Goal: Task Accomplishment & Management: Use online tool/utility

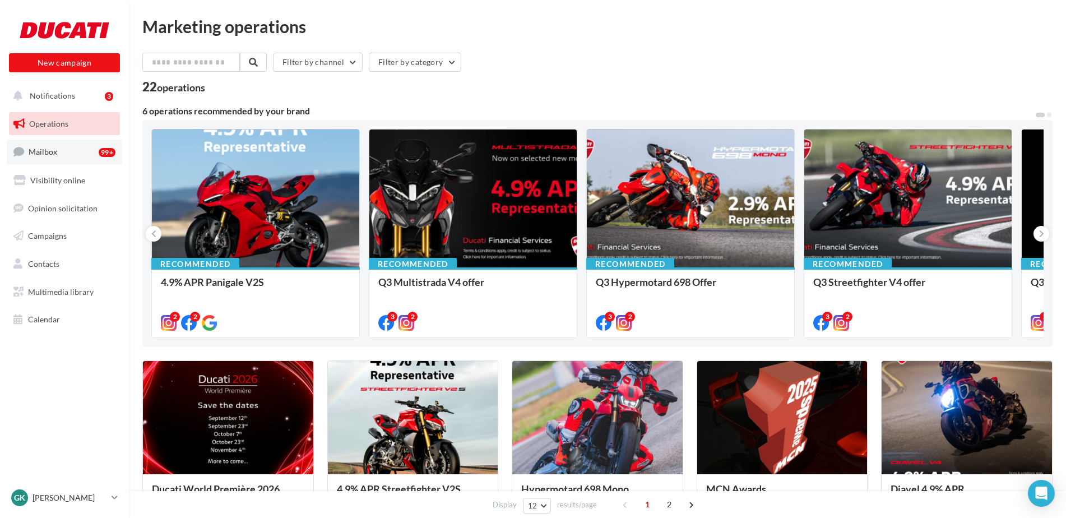
click at [56, 156] on span "Mailbox" at bounding box center [43, 152] width 29 height 10
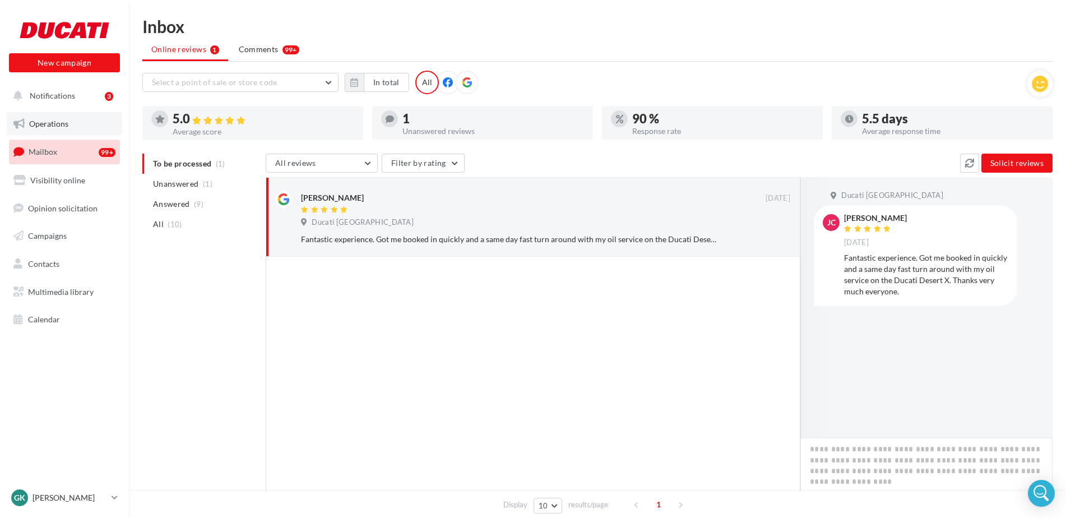
click at [58, 128] on link "Operations" at bounding box center [64, 124] width 115 height 24
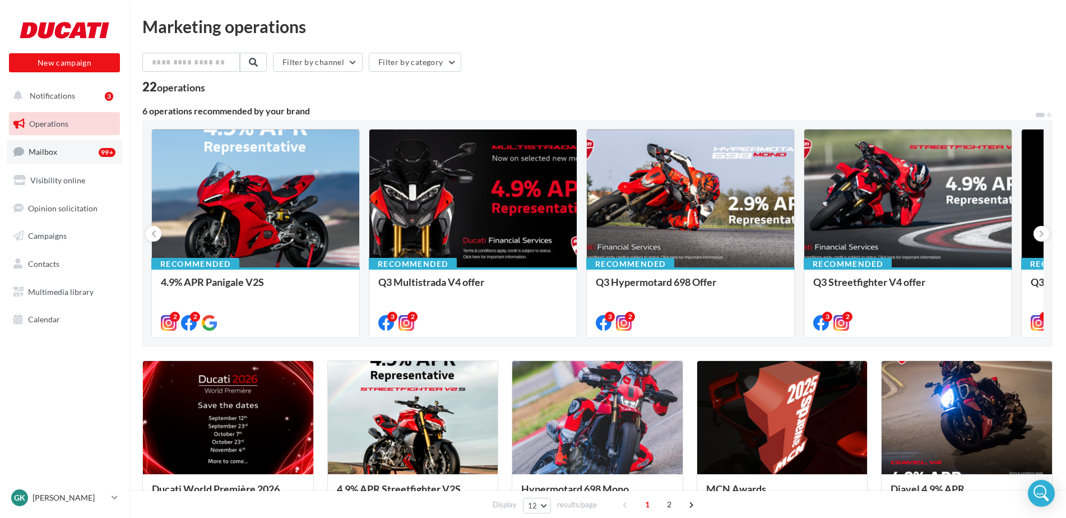
click at [59, 164] on link "Mailbox 99+" at bounding box center [64, 152] width 115 height 24
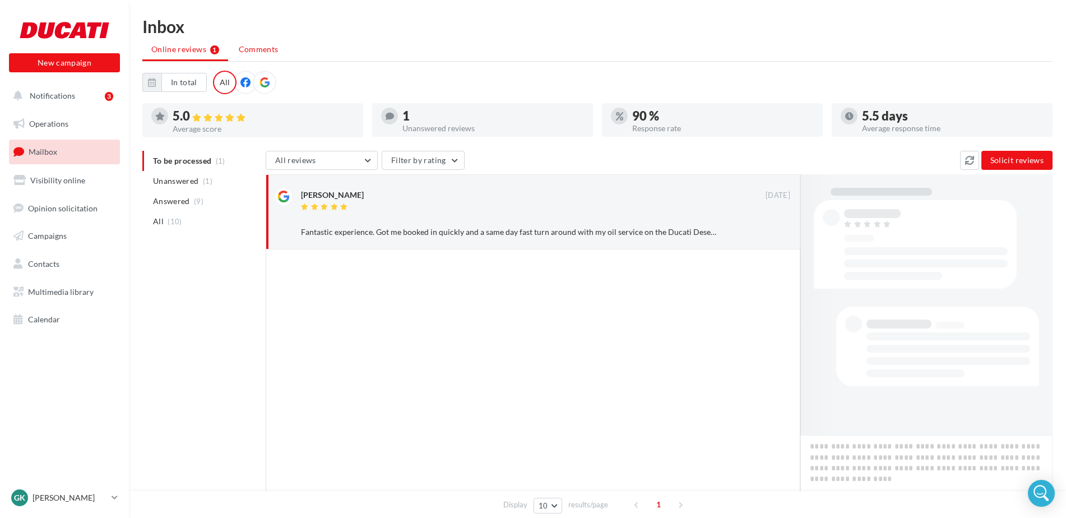
click at [276, 49] on span "Comments" at bounding box center [259, 49] width 40 height 10
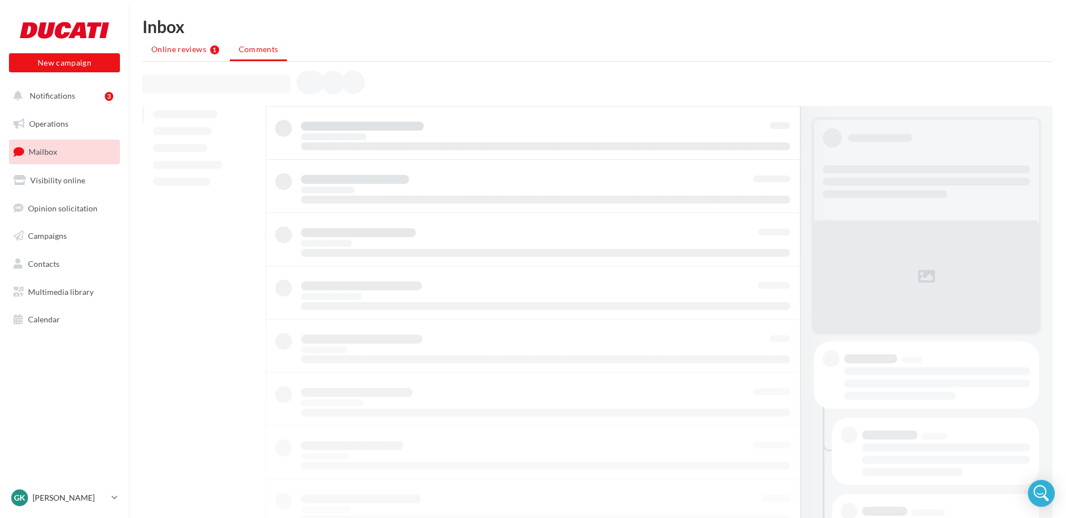
click at [207, 49] on li "Online reviews 1" at bounding box center [185, 49] width 86 height 20
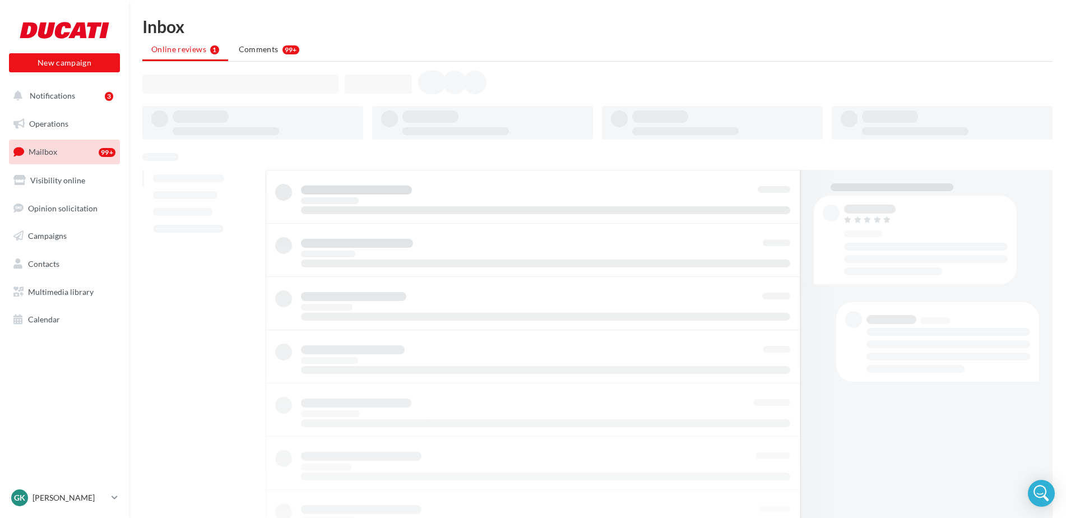
click at [274, 66] on div "Inbox Online reviews 1 Comments 99+" at bounding box center [597, 363] width 937 height 690
click at [265, 48] on span "Comments" at bounding box center [259, 49] width 40 height 11
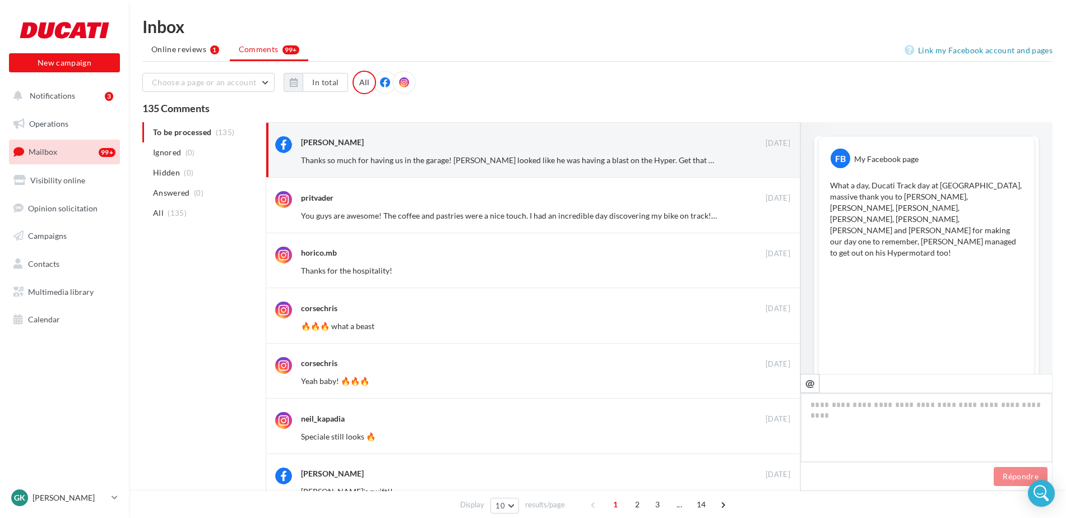
scroll to position [204, 0]
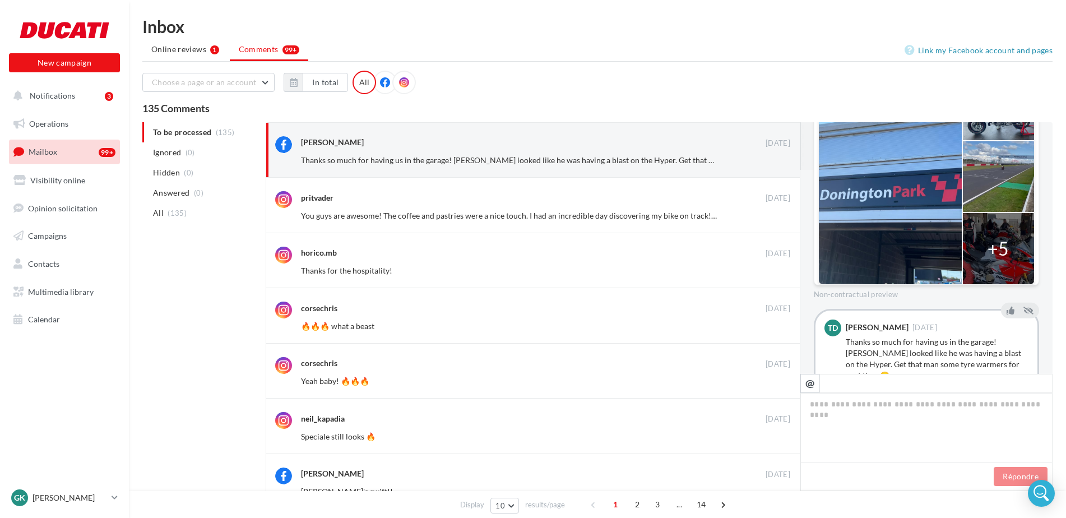
click at [873, 172] on div at bounding box center [890, 176] width 143 height 215
click at [991, 236] on div "+5" at bounding box center [998, 249] width 21 height 26
click at [996, 236] on div "+5" at bounding box center [998, 249] width 21 height 26
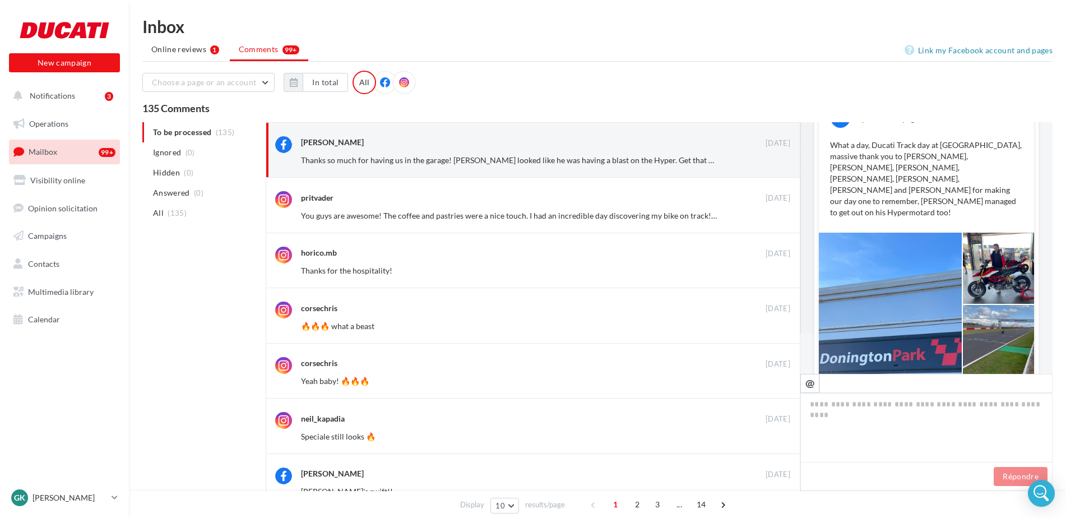
scroll to position [0, 0]
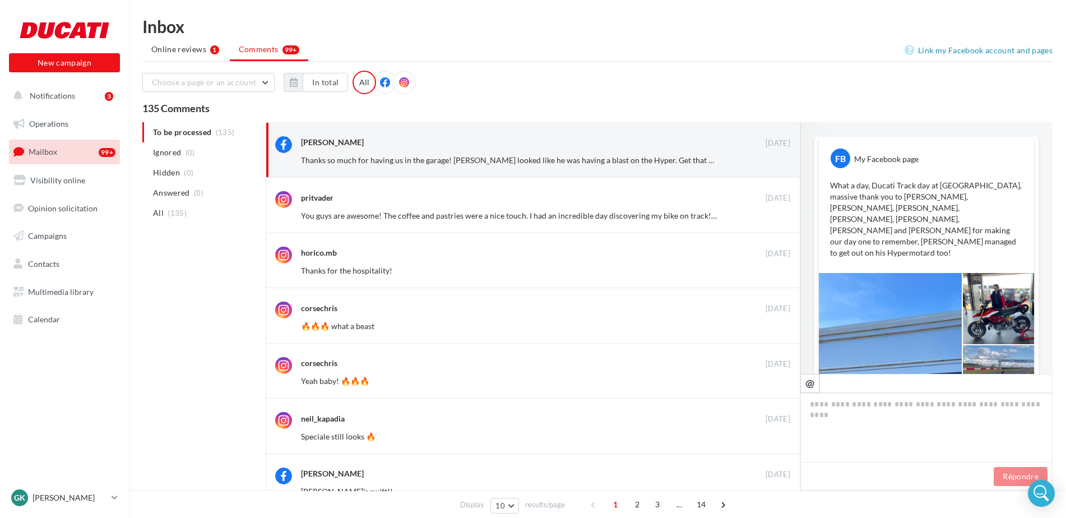
click at [224, 134] on ul "To be processed (135) Ignored (0) Hidden (0) Answered (0) All (135)" at bounding box center [201, 172] width 119 height 101
click at [81, 100] on button "Notifications 3" at bounding box center [62, 96] width 111 height 24
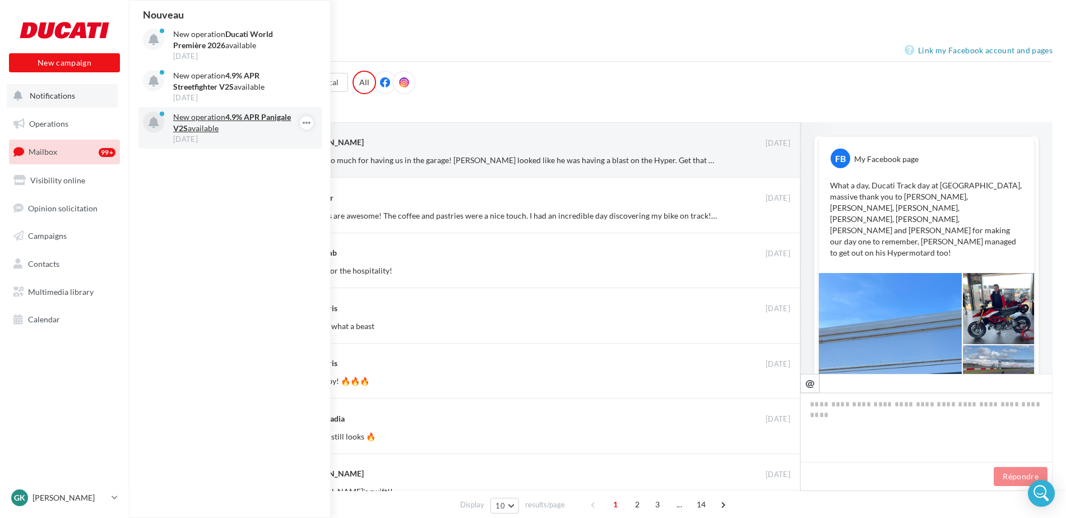
click at [232, 117] on strong "4.9% APR Panigale V2S" at bounding box center [232, 122] width 118 height 21
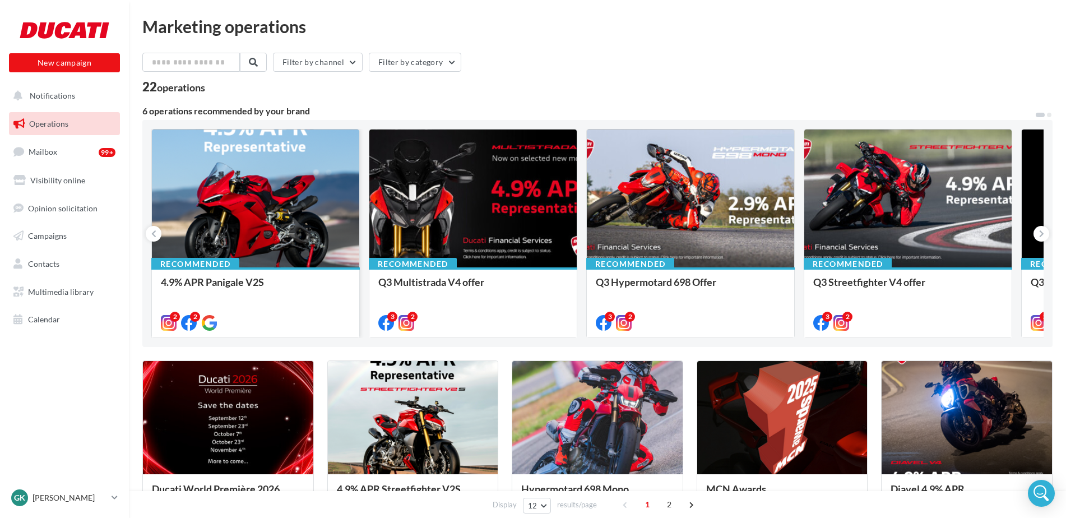
drag, startPoint x: 280, startPoint y: 286, endPoint x: 184, endPoint y: 289, distance: 95.9
click at [184, 289] on div "4.9% APR Panigale V2S" at bounding box center [255, 287] width 189 height 22
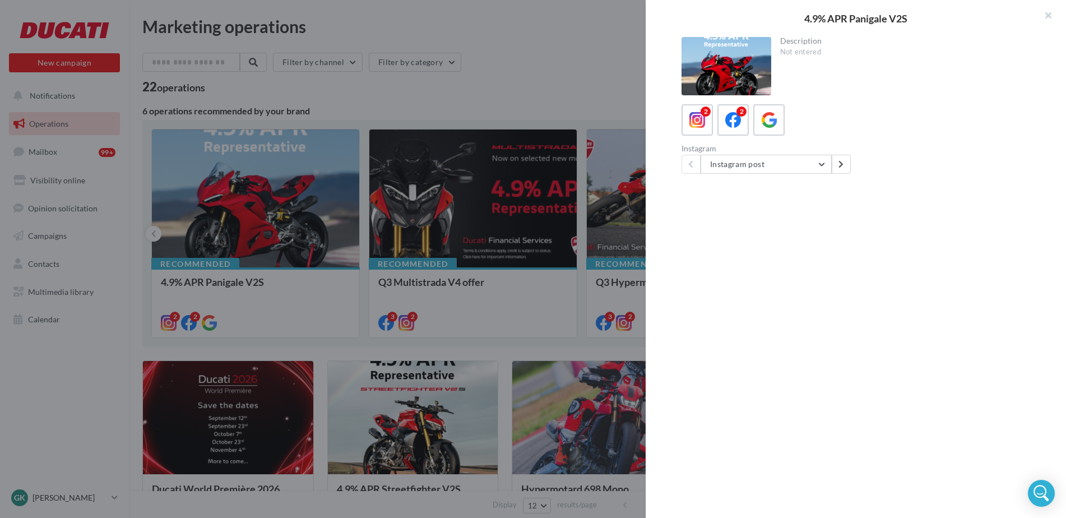
click at [254, 288] on div at bounding box center [533, 259] width 1066 height 518
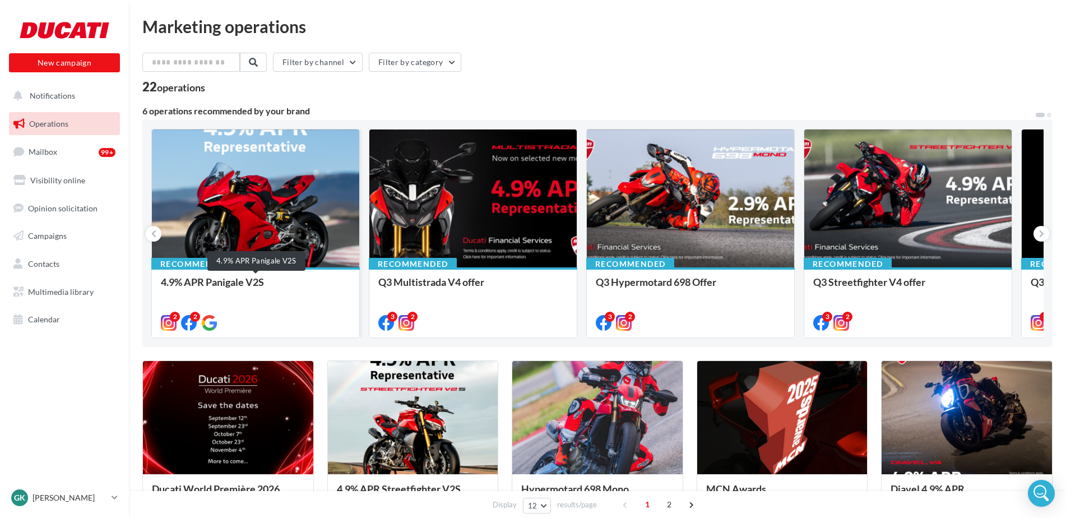
click at [260, 290] on div "4.9% APR Panigale V2S" at bounding box center [255, 287] width 189 height 22
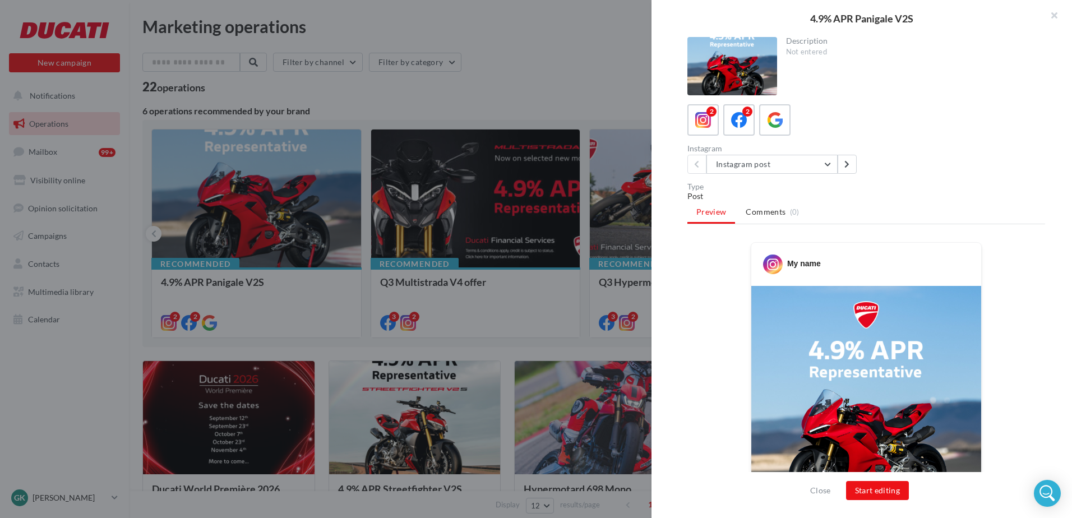
copy div "4.9% APR Panigale V2S"
drag, startPoint x: 932, startPoint y: 17, endPoint x: 808, endPoint y: 19, distance: 123.9
click at [808, 19] on div "4.9% APR Panigale V2S" at bounding box center [861, 18] width 385 height 10
click at [640, 52] on div at bounding box center [536, 259] width 1072 height 518
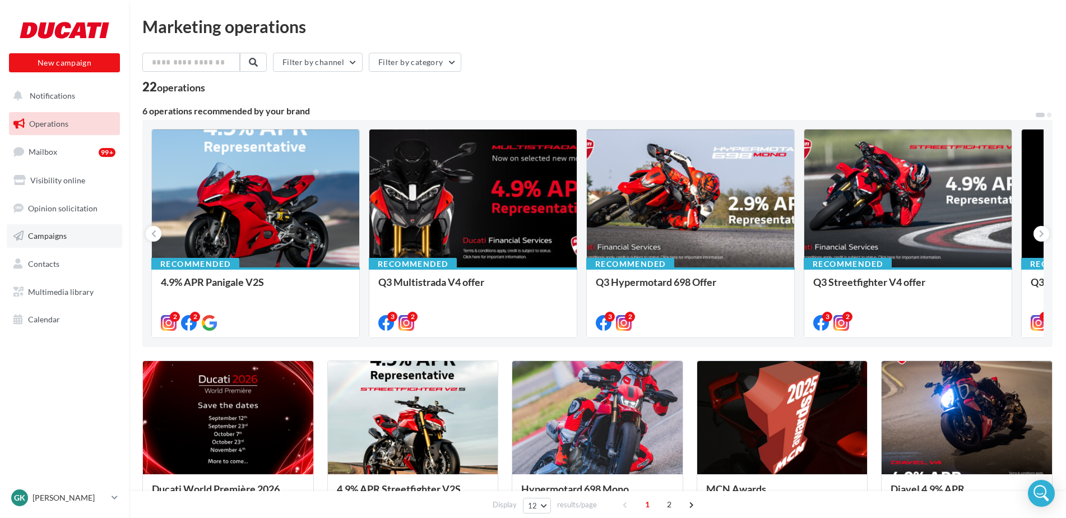
click at [87, 236] on link "Campaigns" at bounding box center [64, 236] width 115 height 24
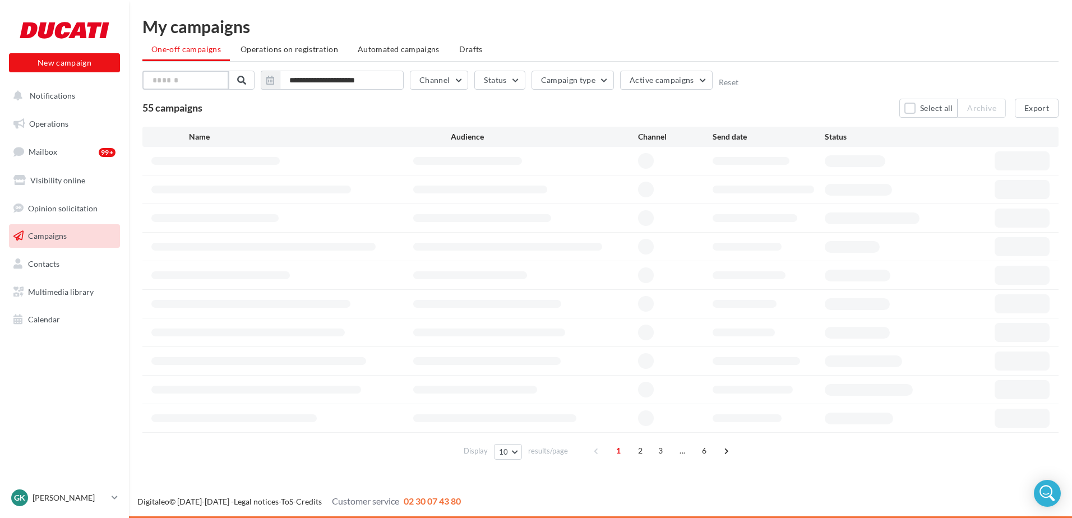
click at [196, 77] on input "text" at bounding box center [185, 80] width 86 height 19
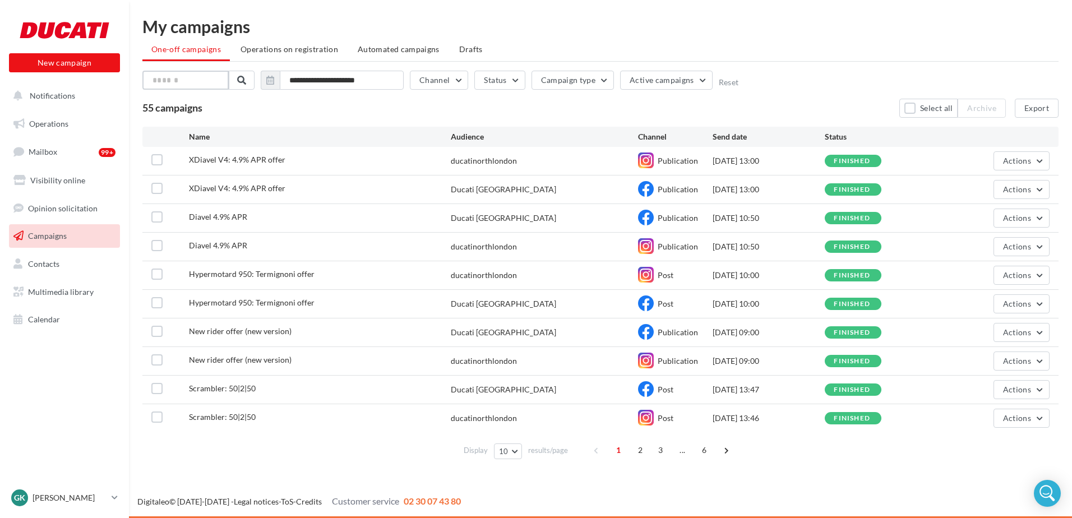
paste input "**********"
type input "**********"
click at [239, 83] on span at bounding box center [241, 80] width 9 height 9
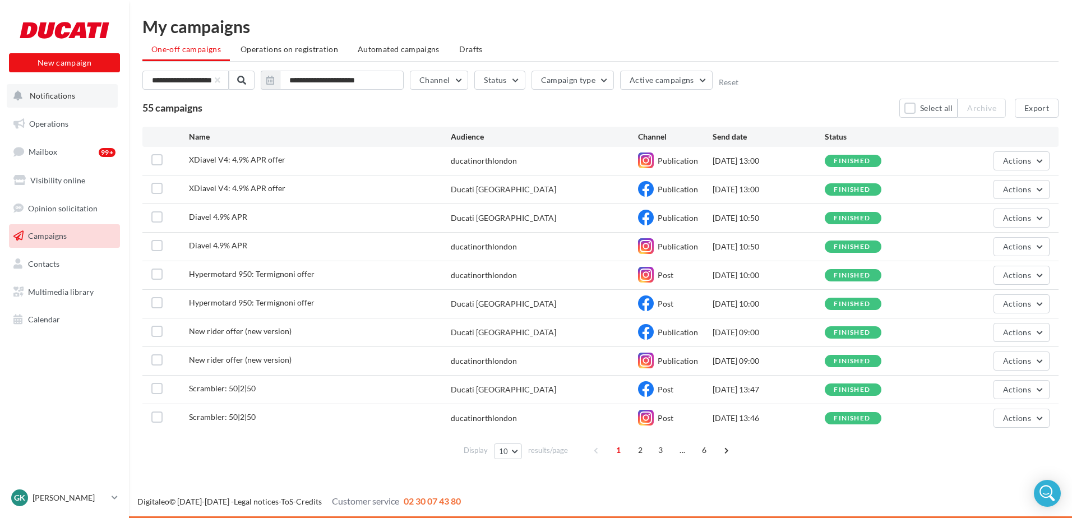
click at [71, 98] on span "Notifications" at bounding box center [52, 96] width 45 height 10
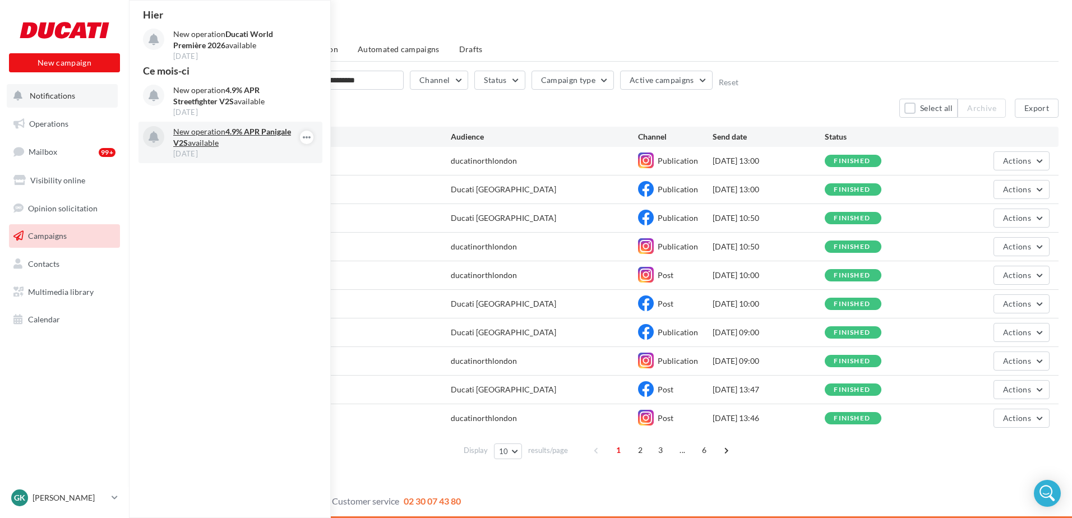
click at [242, 144] on p "New operation 4.9% APR Panigale V2S available" at bounding box center [238, 137] width 130 height 22
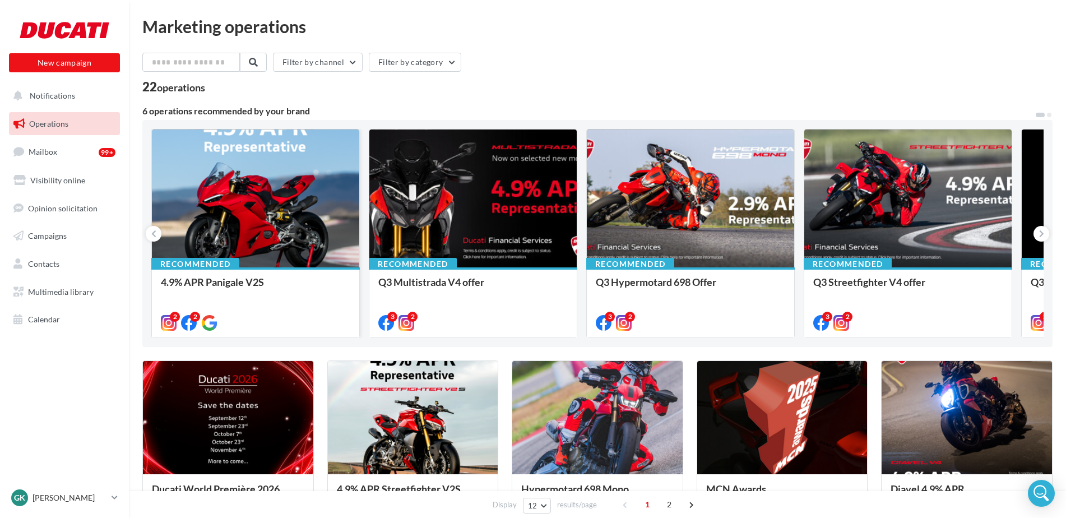
click at [255, 313] on div "2 2" at bounding box center [255, 321] width 207 height 31
click at [271, 247] on div at bounding box center [255, 199] width 207 height 139
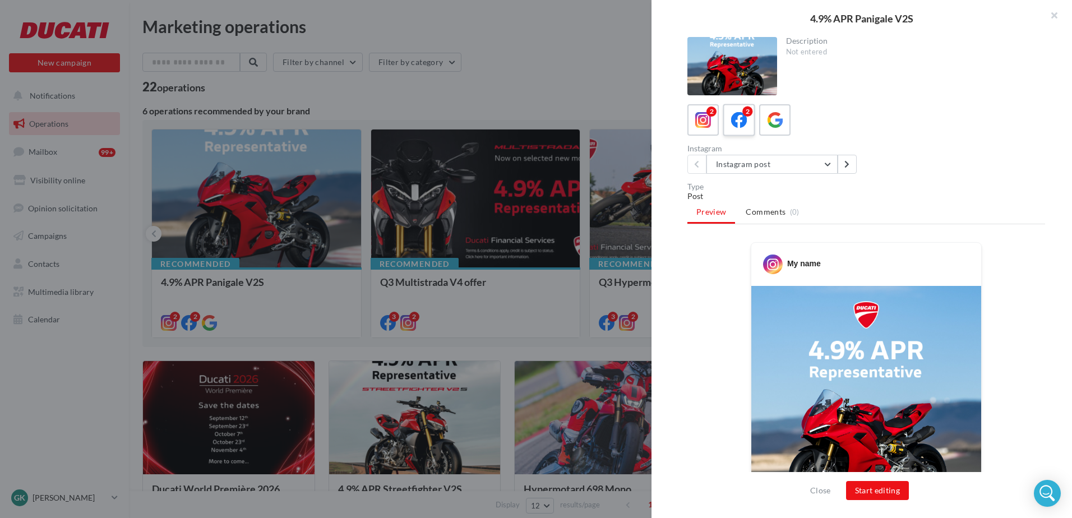
click at [741, 113] on icon at bounding box center [739, 120] width 16 height 16
click at [706, 115] on icon at bounding box center [703, 120] width 16 height 16
click at [877, 493] on button "Start editing" at bounding box center [877, 490] width 63 height 19
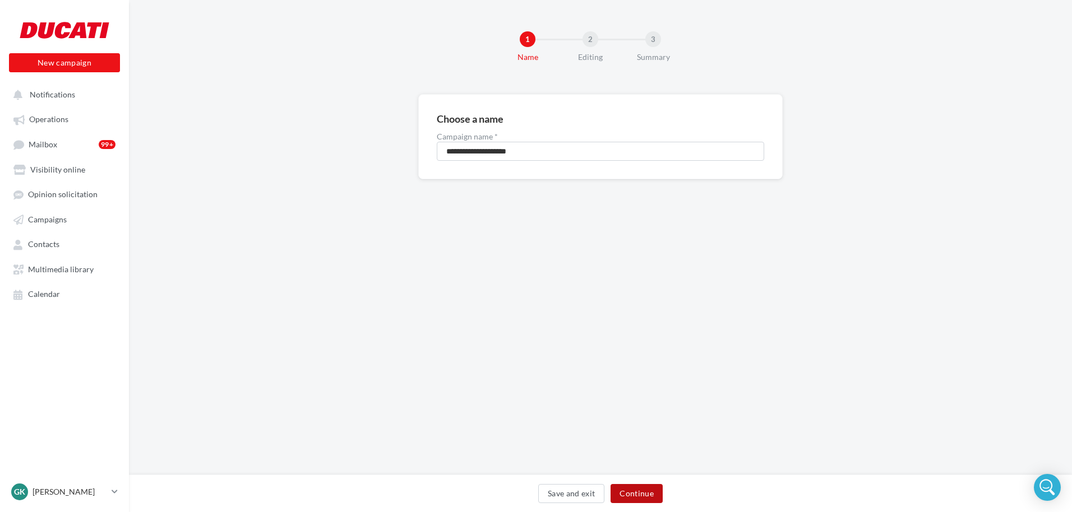
click at [630, 495] on button "Continue" at bounding box center [637, 493] width 52 height 19
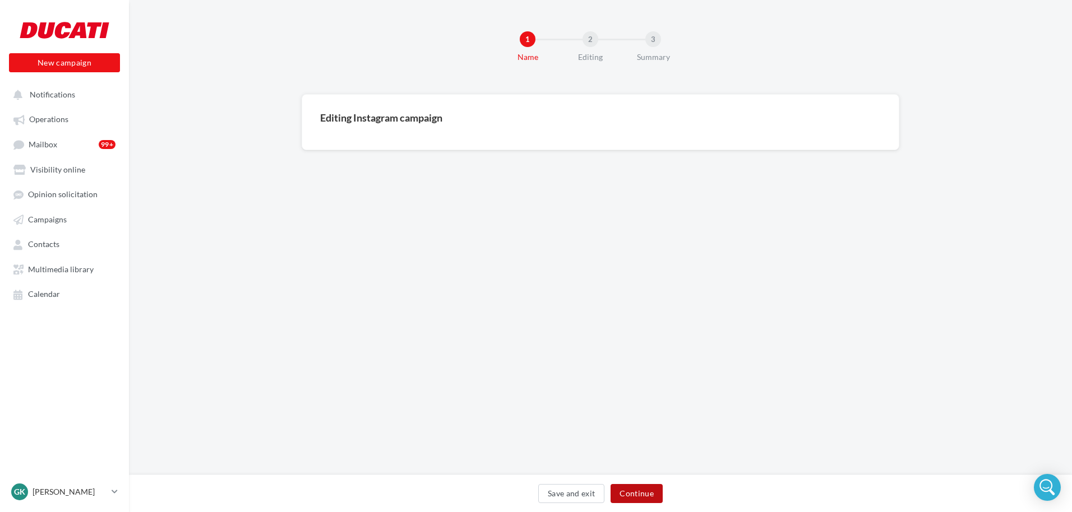
click at [641, 488] on button "Continue" at bounding box center [637, 493] width 52 height 19
click at [643, 492] on button "Continue" at bounding box center [637, 493] width 52 height 19
click at [414, 100] on div "Editing Instagram campaign" at bounding box center [601, 122] width 598 height 56
click at [423, 130] on div "Editing Instagram campaign" at bounding box center [601, 122] width 598 height 56
click at [632, 490] on button "Continue" at bounding box center [637, 493] width 52 height 19
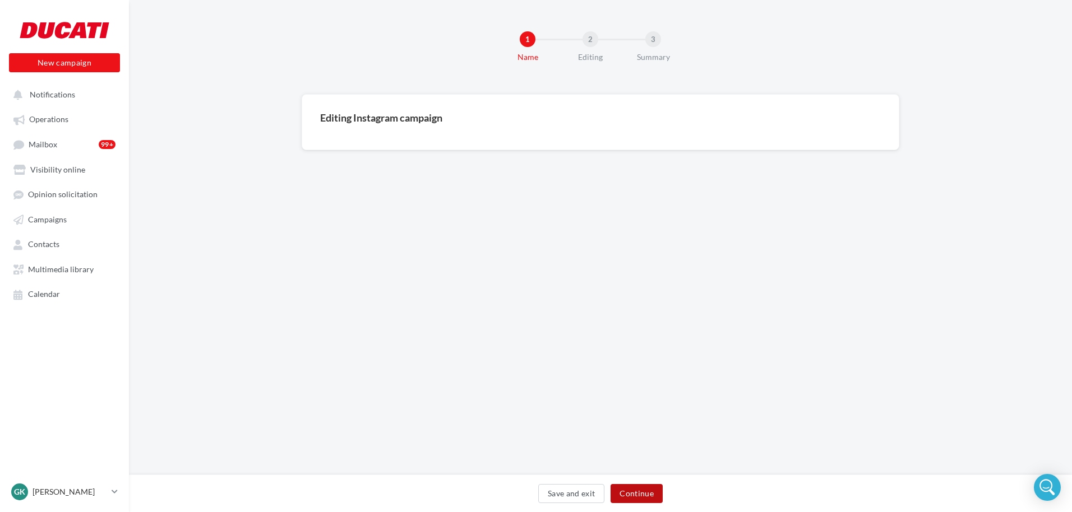
click at [630, 492] on button "Continue" at bounding box center [637, 493] width 52 height 19
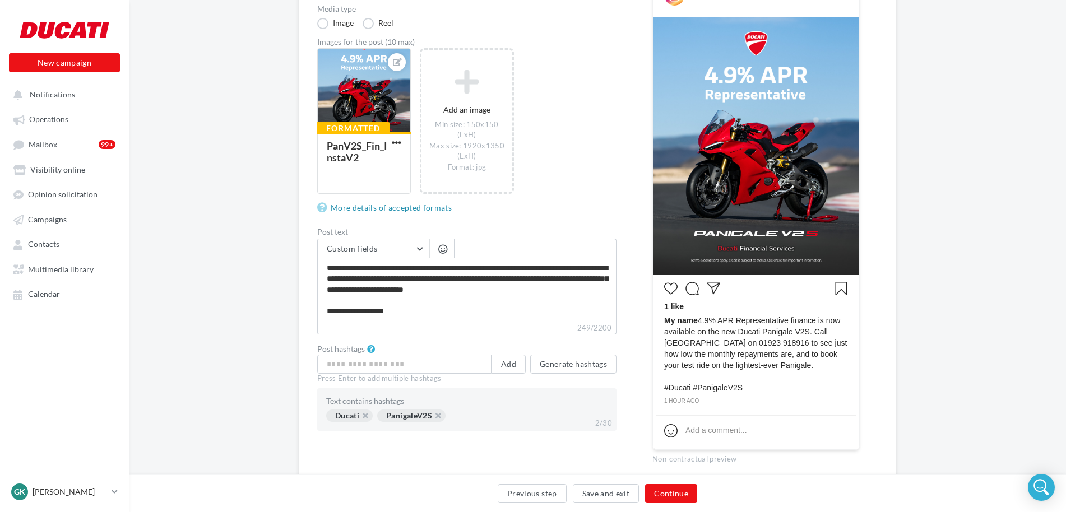
scroll to position [214, 0]
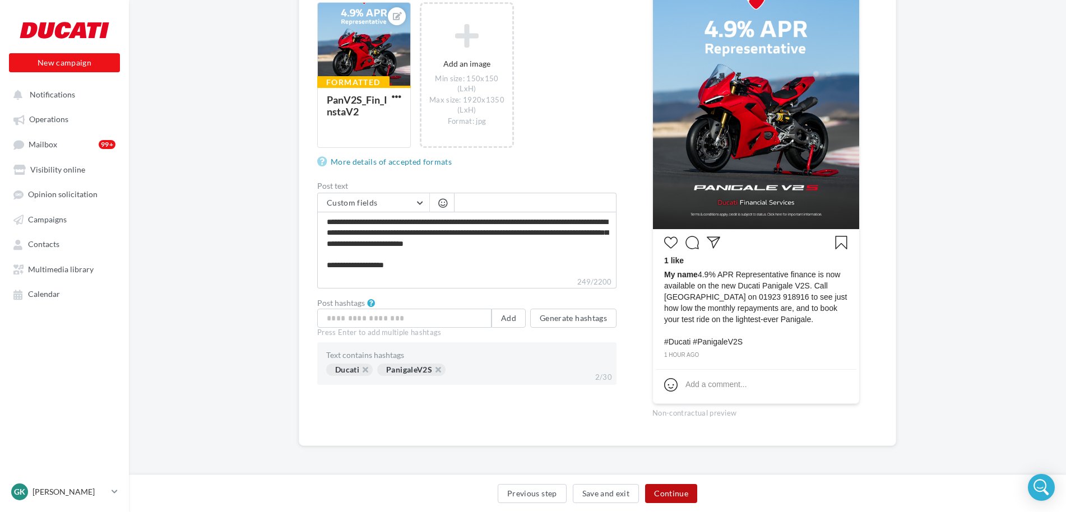
click at [660, 493] on button "Continue" at bounding box center [671, 493] width 52 height 19
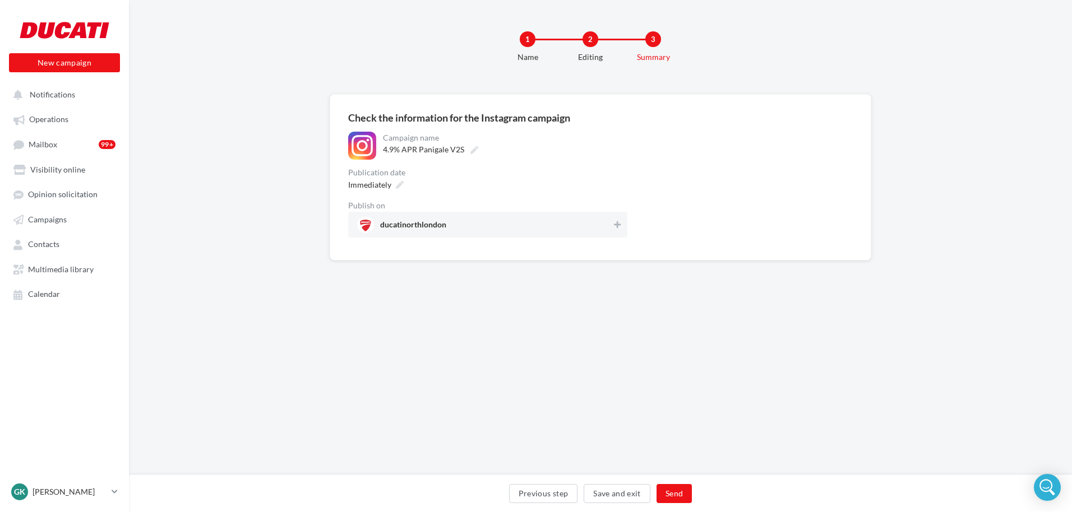
click at [575, 188] on div "Immediately" at bounding box center [487, 185] width 279 height 16
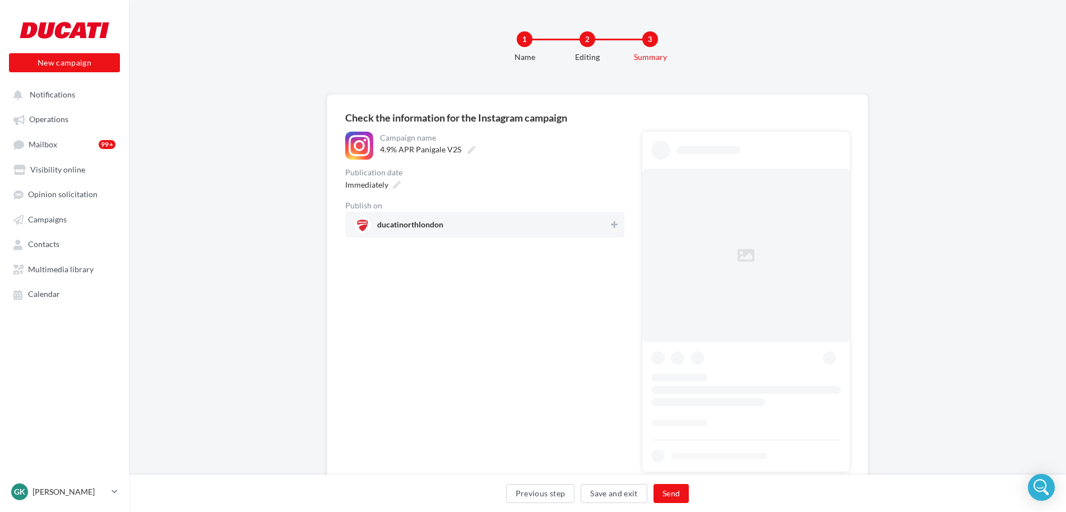
click at [589, 226] on span "ducatinorthlondon" at bounding box center [481, 224] width 255 height 17
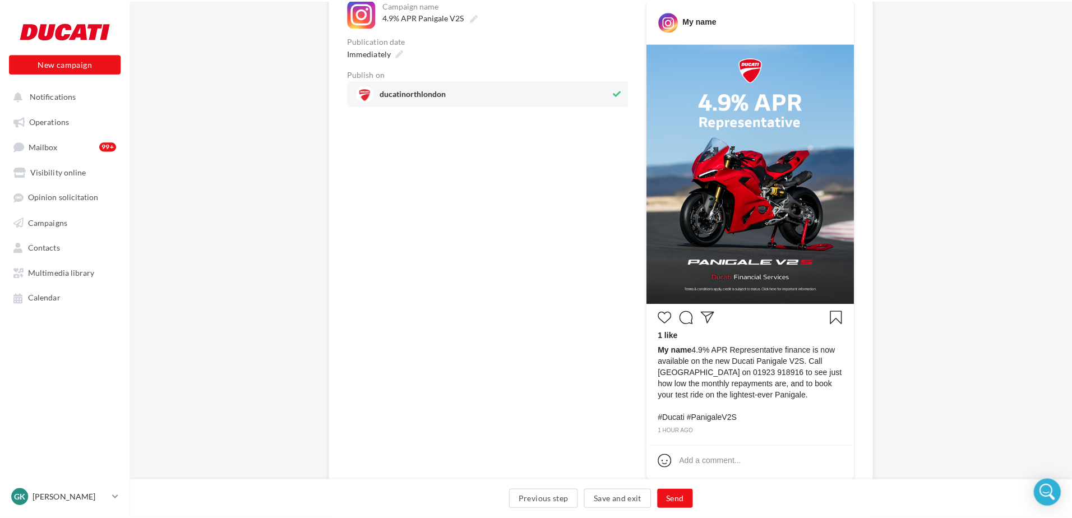
scroll to position [36, 0]
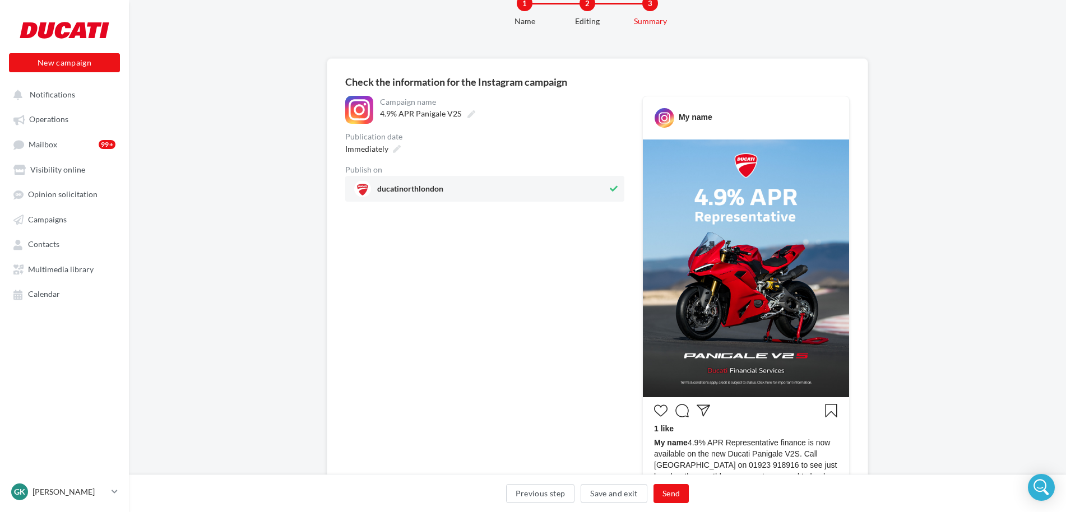
click at [775, 272] on img at bounding box center [746, 269] width 206 height 258
click at [685, 493] on button "Send" at bounding box center [671, 493] width 35 height 19
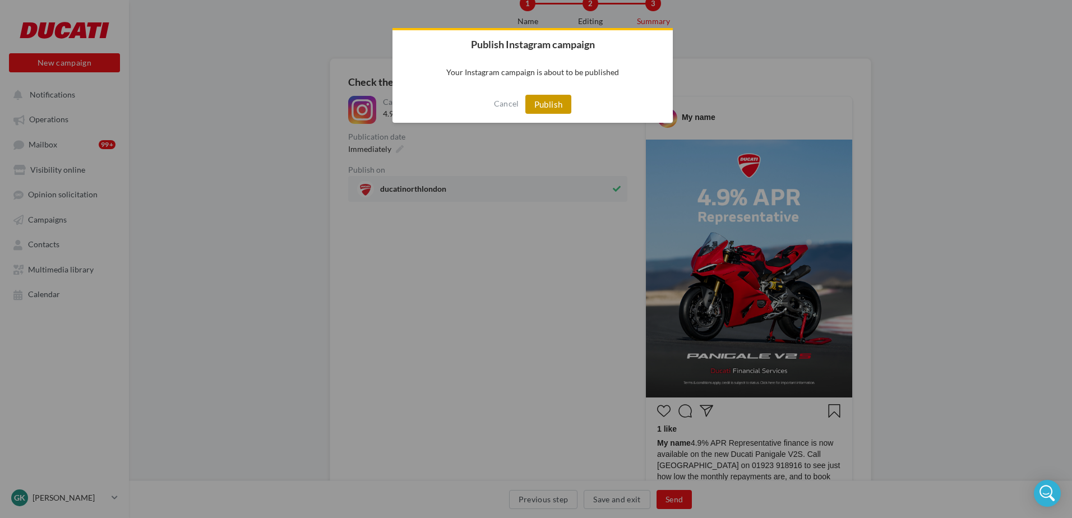
click at [547, 103] on button "Publish" at bounding box center [548, 104] width 47 height 19
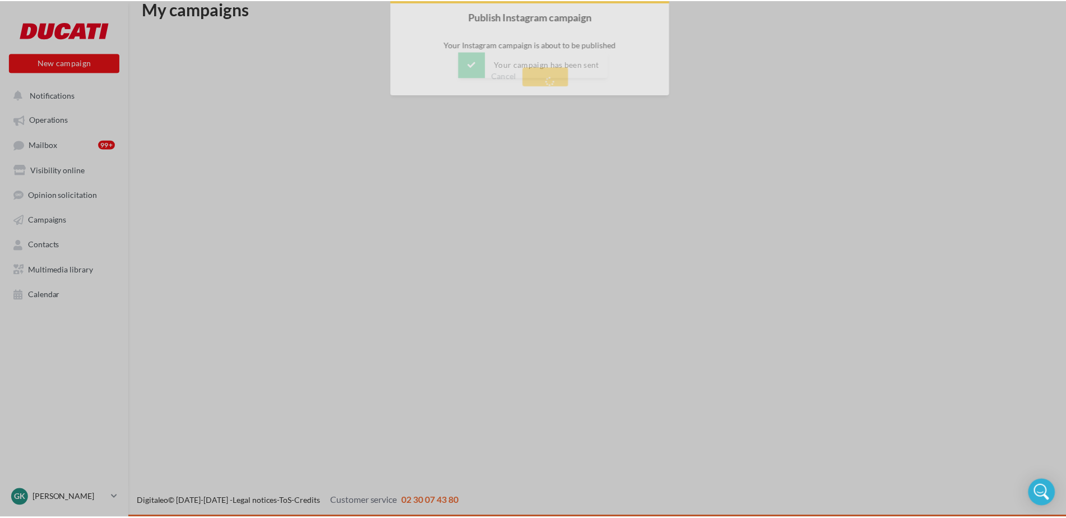
scroll to position [18, 0]
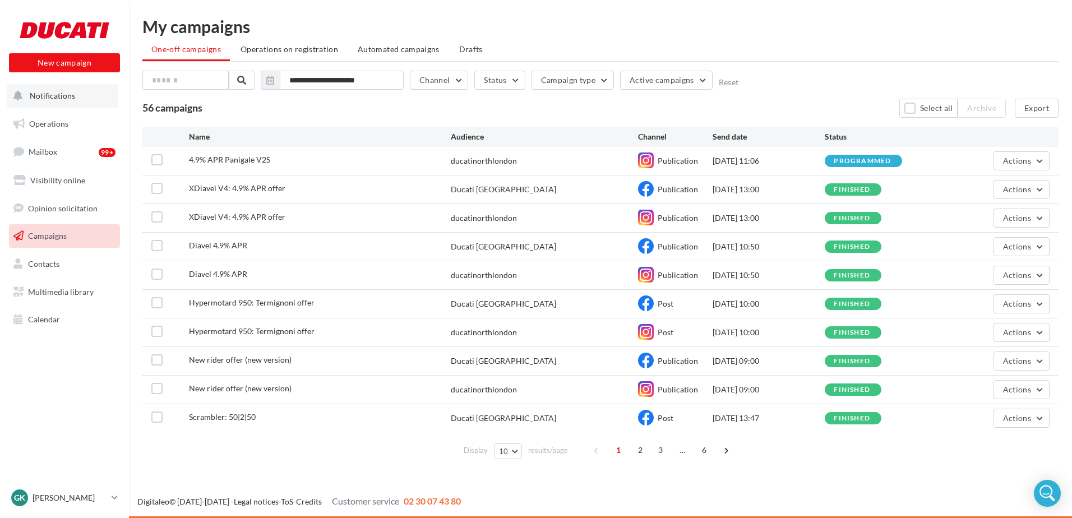
click at [73, 103] on button "Notifications" at bounding box center [62, 96] width 111 height 24
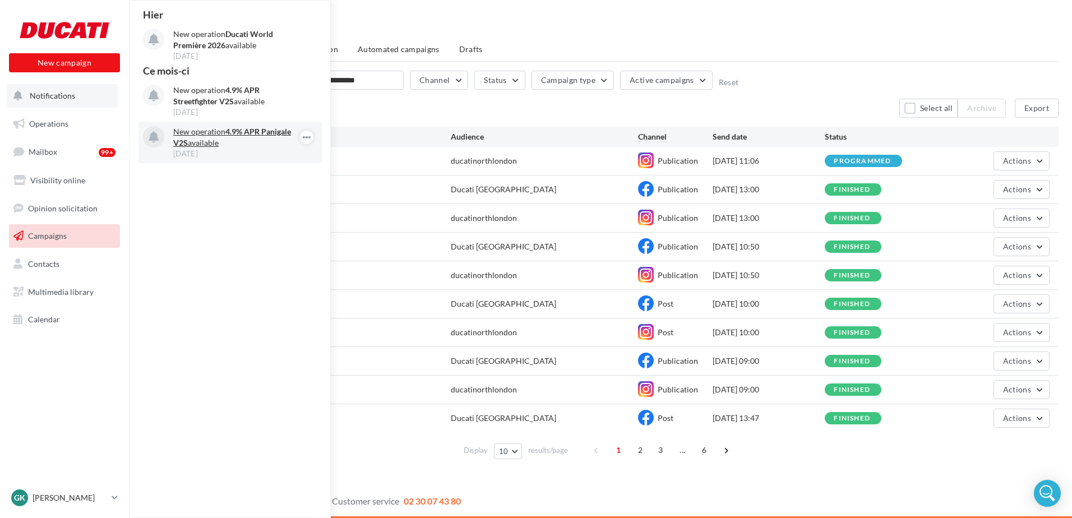
click at [219, 131] on p "New operation 4.9% APR Panigale V2S available" at bounding box center [238, 137] width 130 height 22
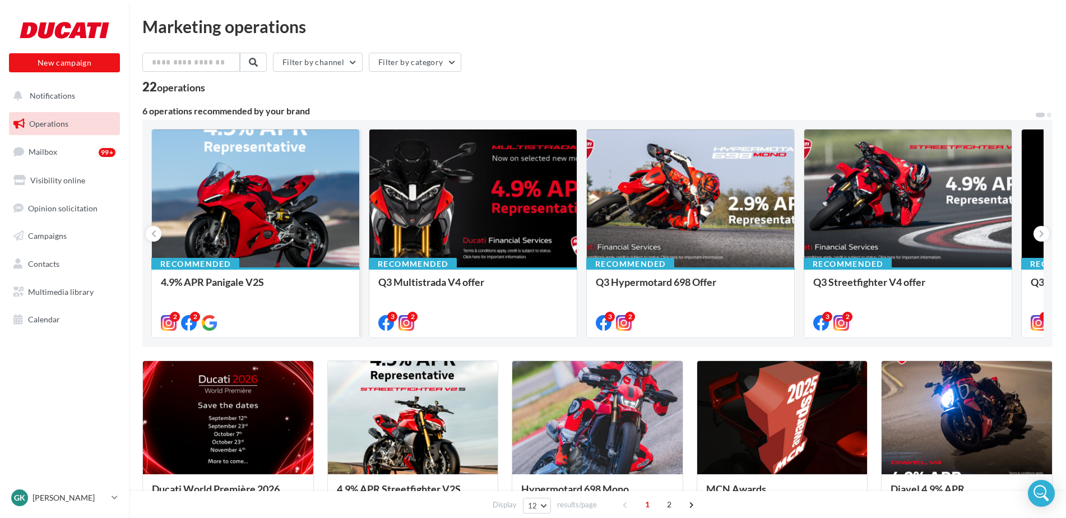
click at [309, 265] on div at bounding box center [255, 199] width 207 height 139
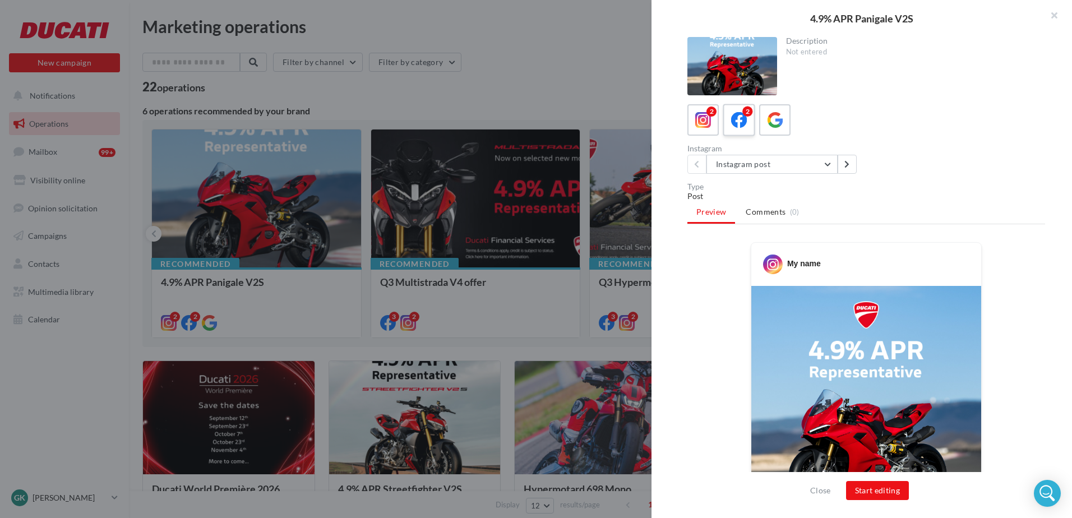
click at [743, 127] on icon at bounding box center [739, 120] width 16 height 16
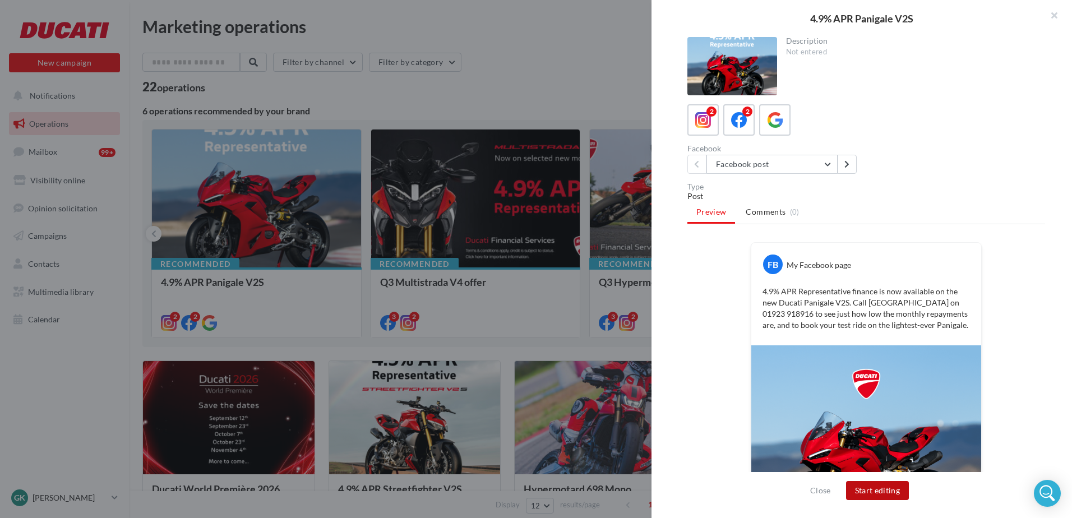
click at [880, 484] on button "Start editing" at bounding box center [877, 490] width 63 height 19
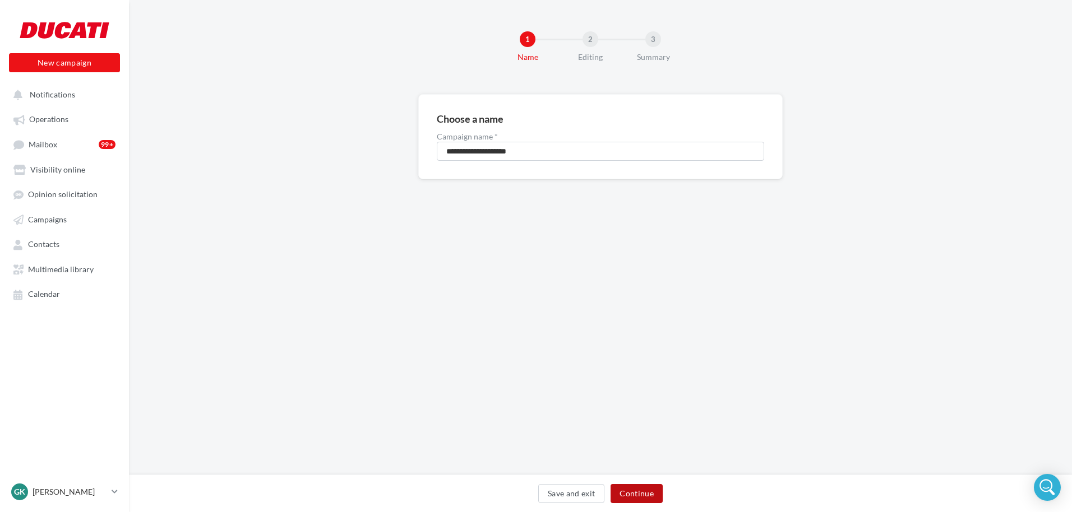
click at [642, 489] on button "Continue" at bounding box center [637, 493] width 52 height 19
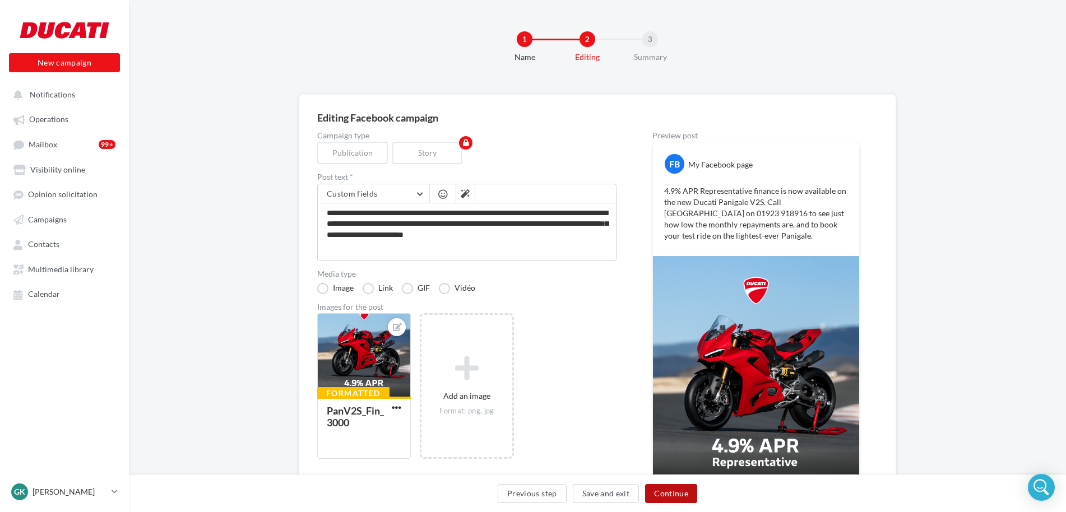
click at [667, 485] on button "Continue" at bounding box center [671, 493] width 52 height 19
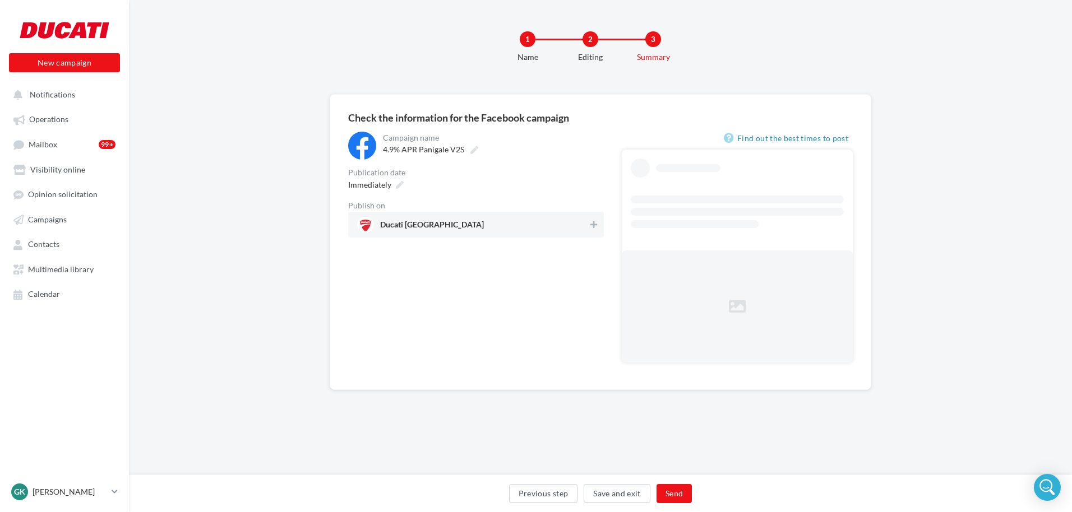
click at [550, 226] on span "Ducati [GEOGRAPHIC_DATA]" at bounding box center [472, 224] width 231 height 17
click at [684, 493] on button "Send" at bounding box center [671, 493] width 35 height 19
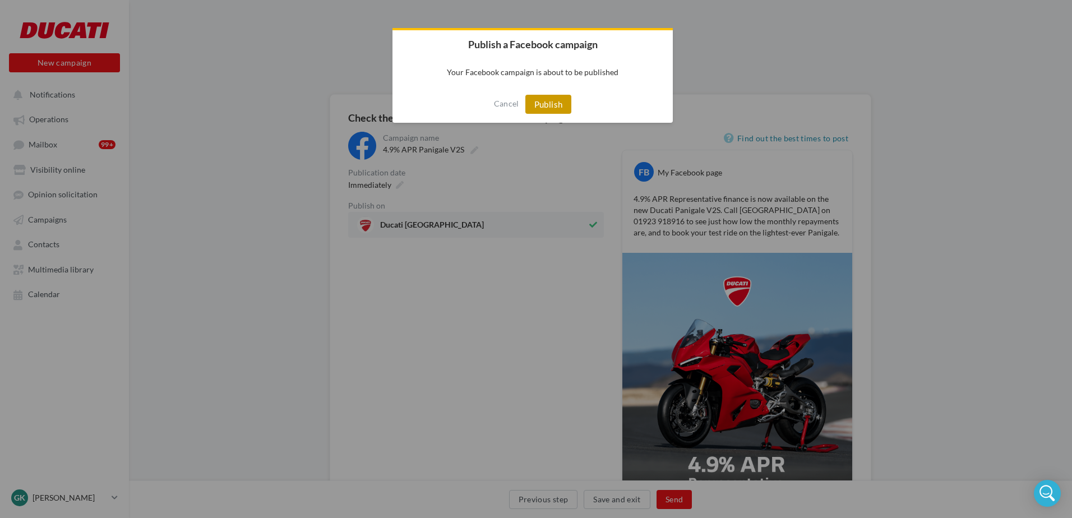
click at [554, 108] on button "Publish" at bounding box center [548, 104] width 47 height 19
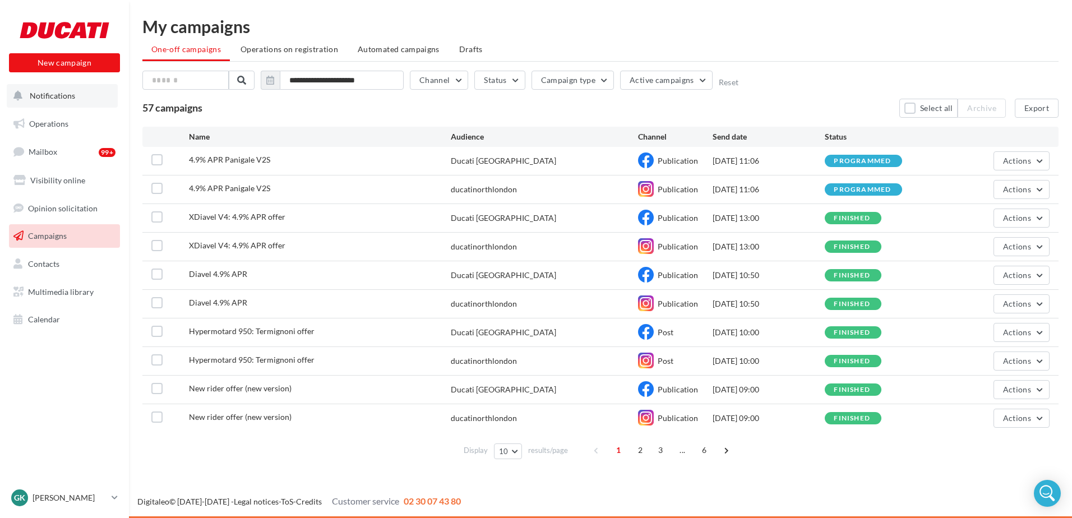
click at [79, 86] on button "Notifications" at bounding box center [62, 96] width 111 height 24
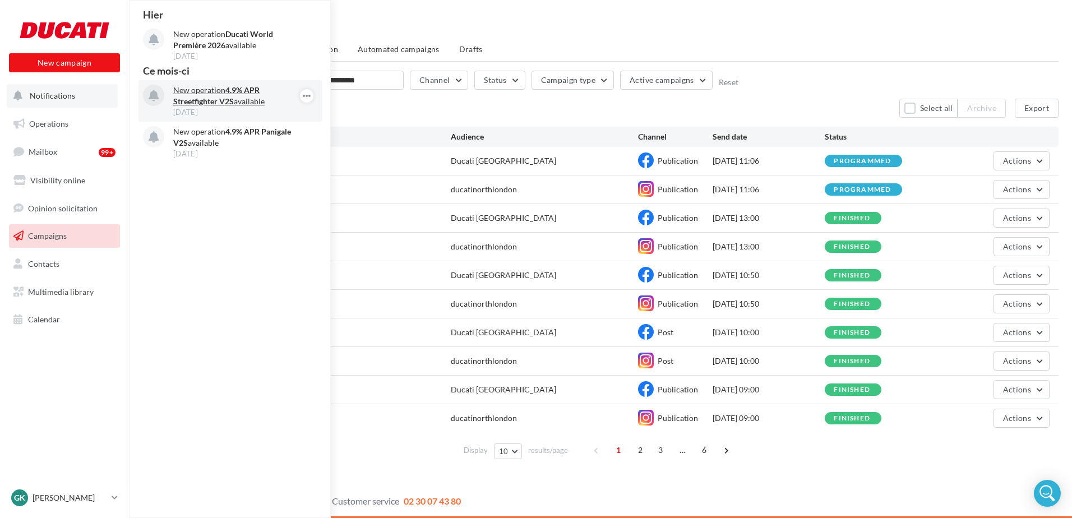
click at [188, 89] on p "New operation 4.9% APR Streetfighter V2S available" at bounding box center [238, 96] width 130 height 22
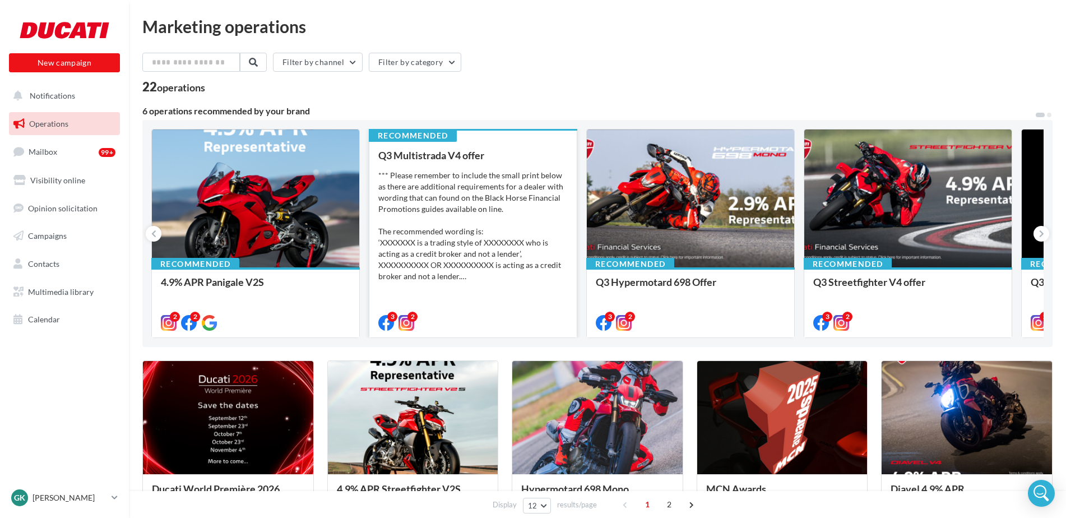
click at [471, 193] on div "*** Please remember to include the small print below as there are additional re…" at bounding box center [472, 226] width 189 height 112
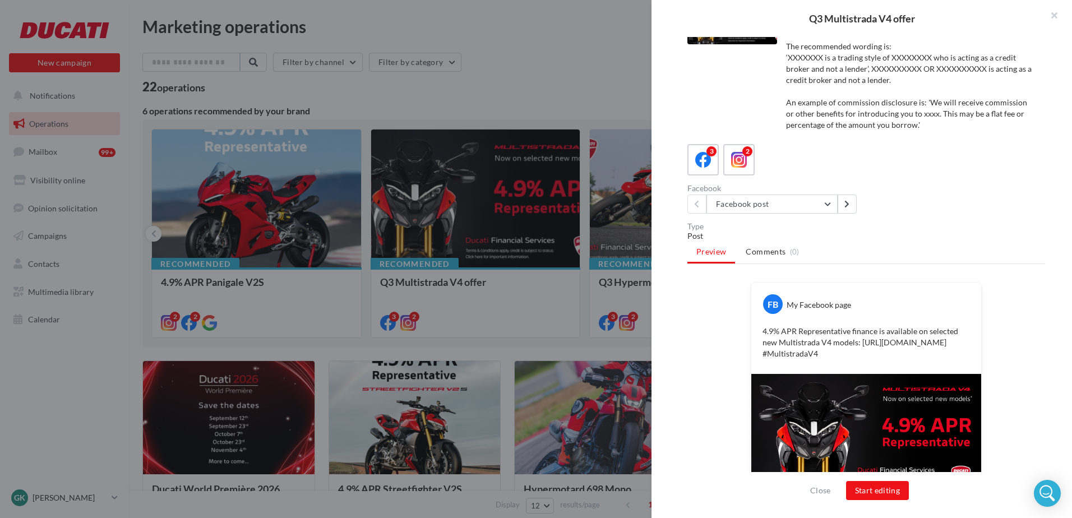
scroll to position [111, 0]
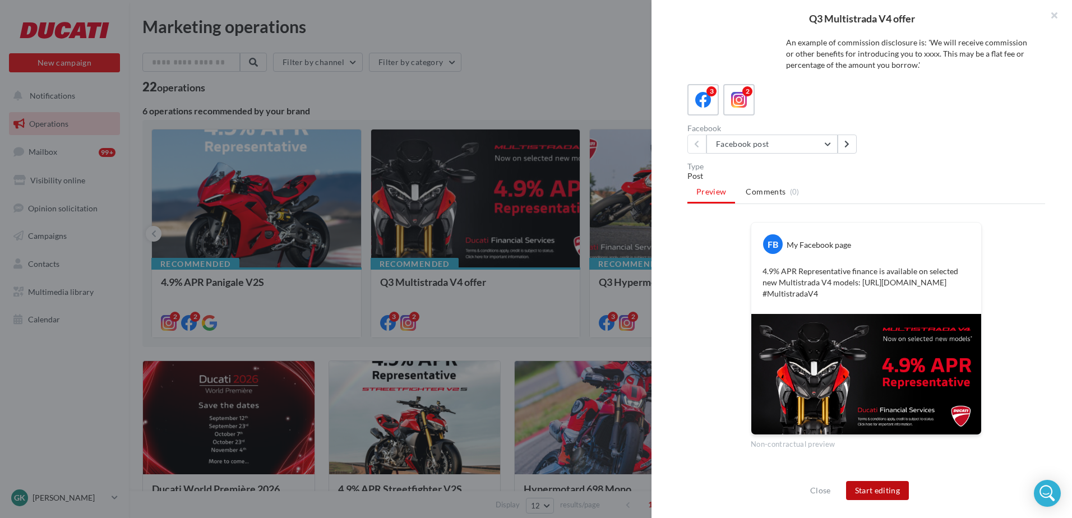
click at [867, 491] on button "Start editing" at bounding box center [877, 490] width 63 height 19
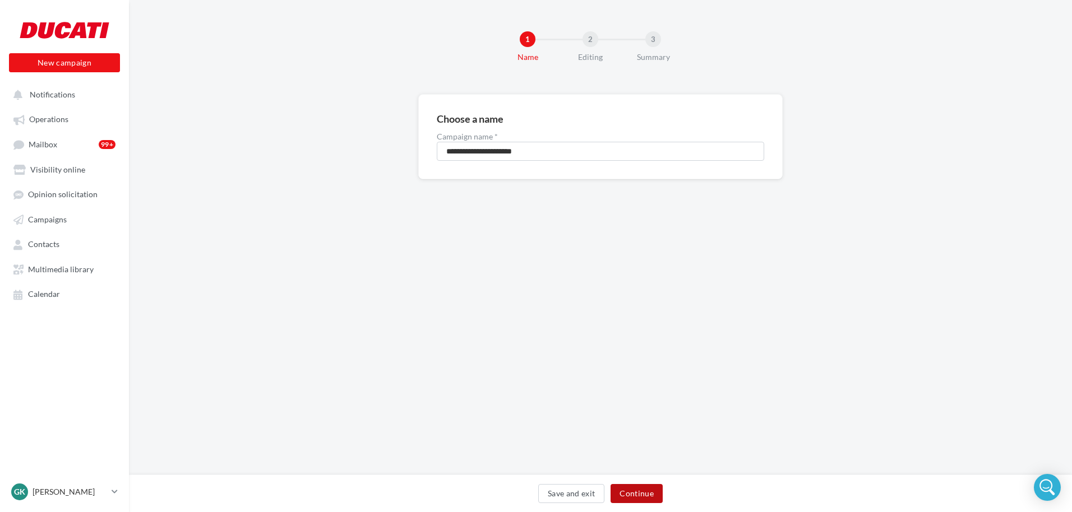
click at [630, 496] on button "Continue" at bounding box center [637, 493] width 52 height 19
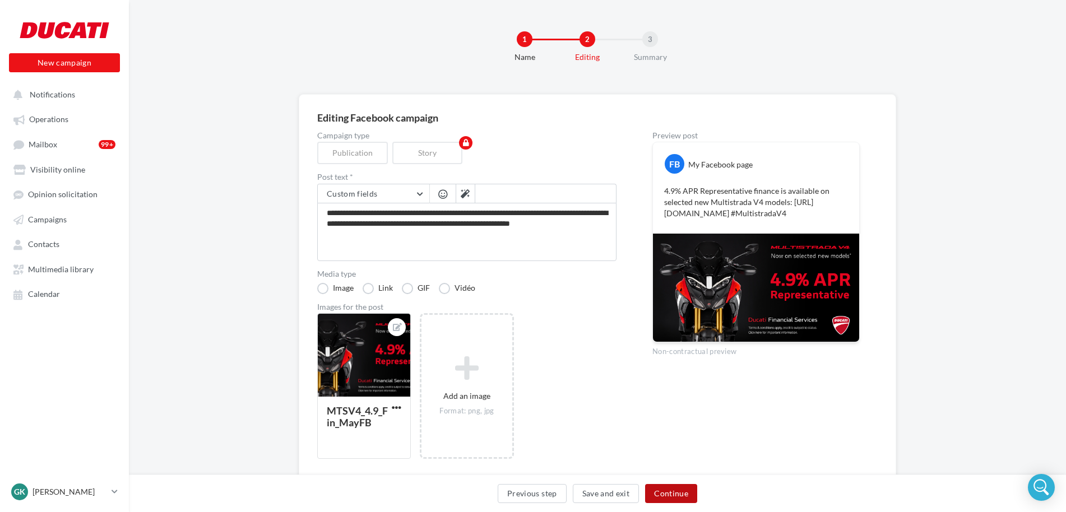
click at [664, 498] on button "Continue" at bounding box center [671, 493] width 52 height 19
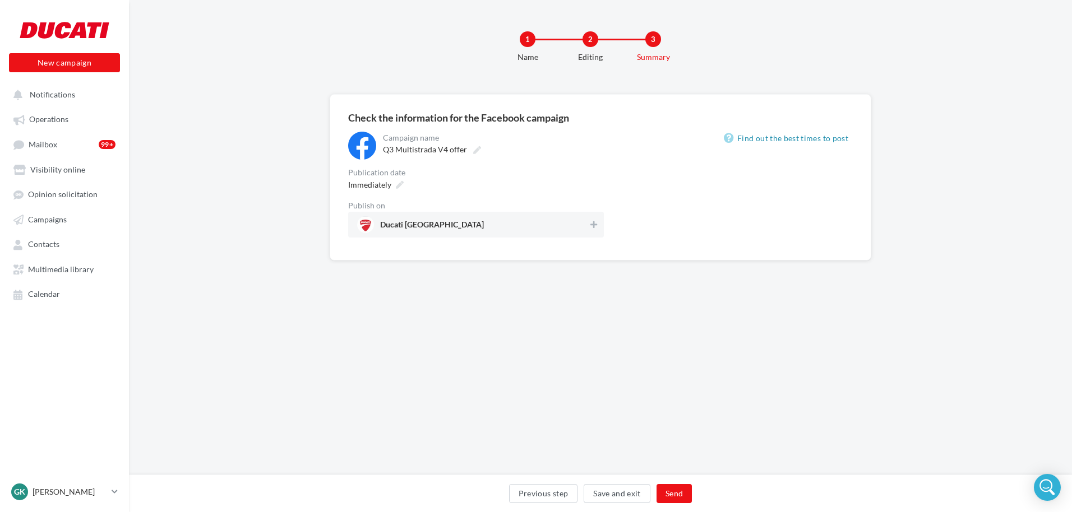
click at [521, 227] on span "Ducati North London" at bounding box center [472, 224] width 231 height 17
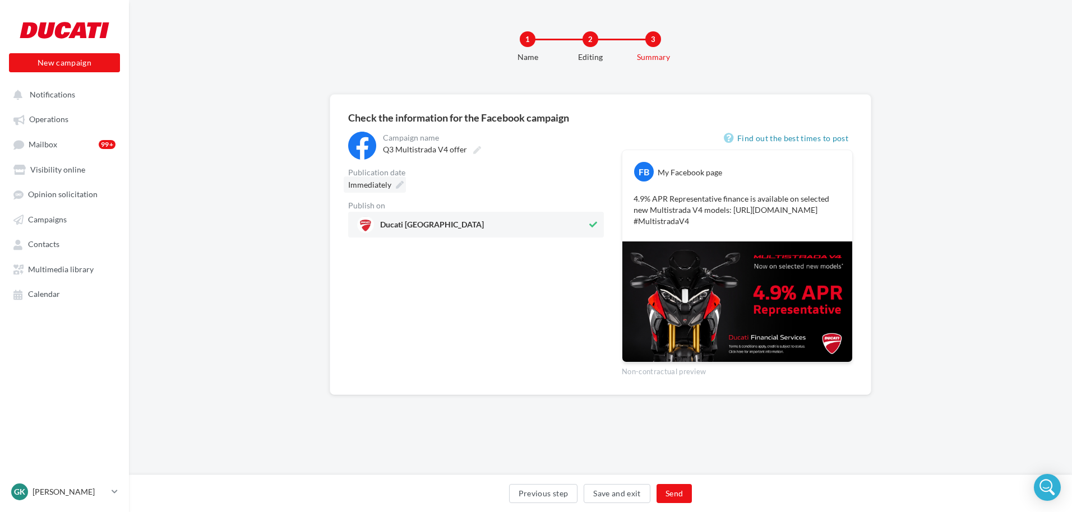
click at [377, 186] on span "Immediately" at bounding box center [369, 185] width 43 height 10
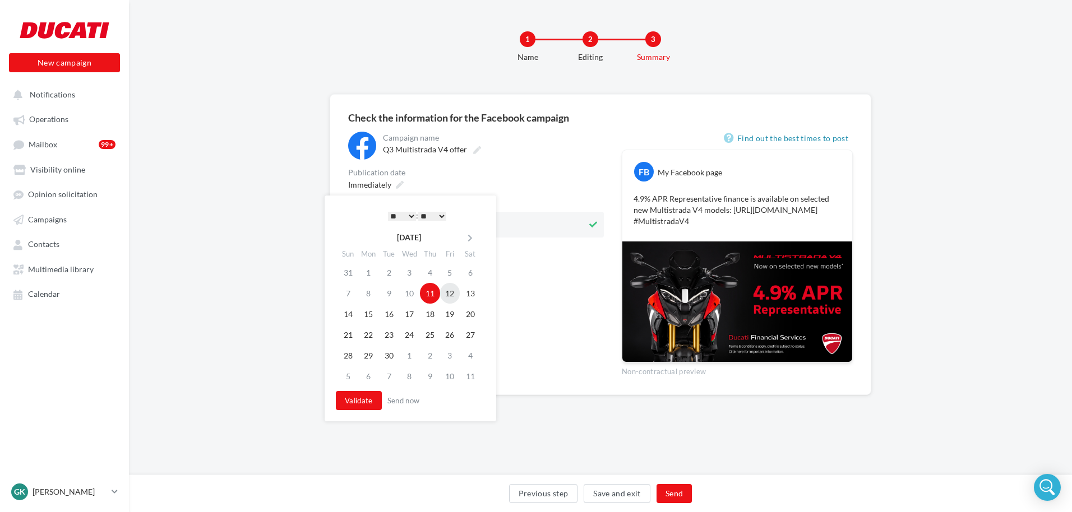
click at [448, 290] on td "12" at bounding box center [450, 293] width 20 height 21
click at [406, 219] on select "* * * * * * * * * * ** ** ** ** ** ** ** ** ** ** ** ** ** **" at bounding box center [402, 216] width 28 height 9
drag, startPoint x: 266, startPoint y: 455, endPoint x: 265, endPoint y: 448, distance: 7.4
click at [265, 452] on div "**********" at bounding box center [600, 237] width 943 height 475
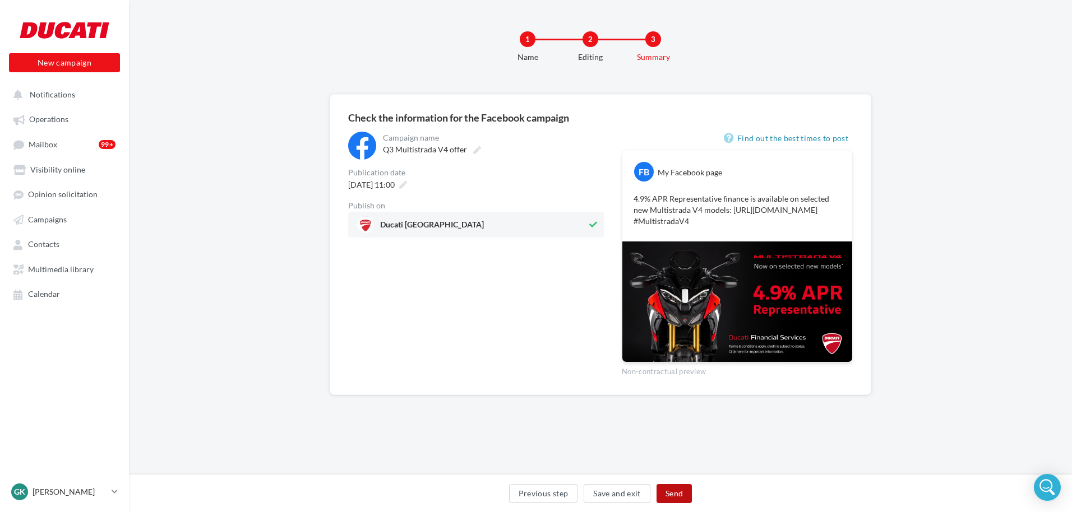
click at [677, 488] on button "Send" at bounding box center [673, 493] width 35 height 19
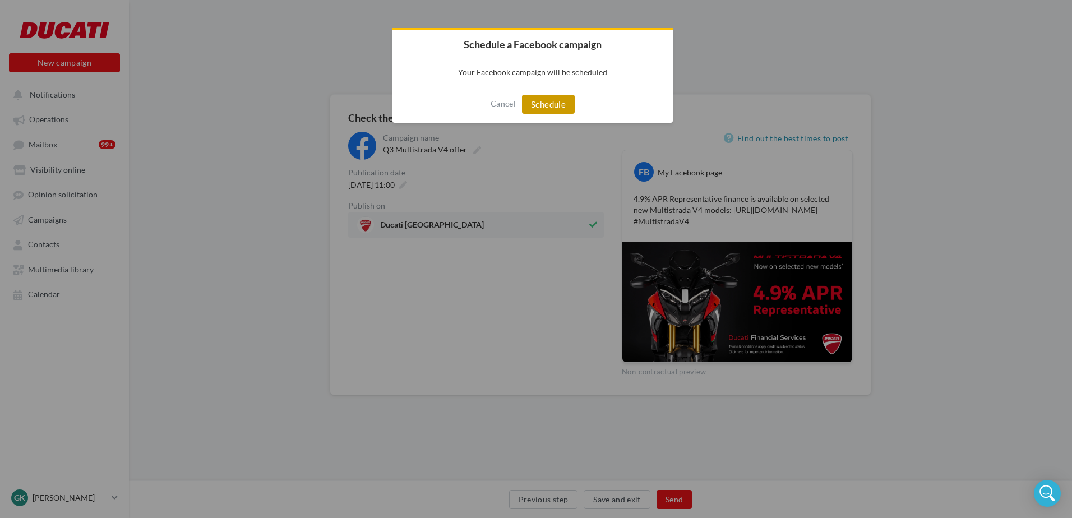
click at [558, 103] on button "Schedule" at bounding box center [548, 104] width 53 height 19
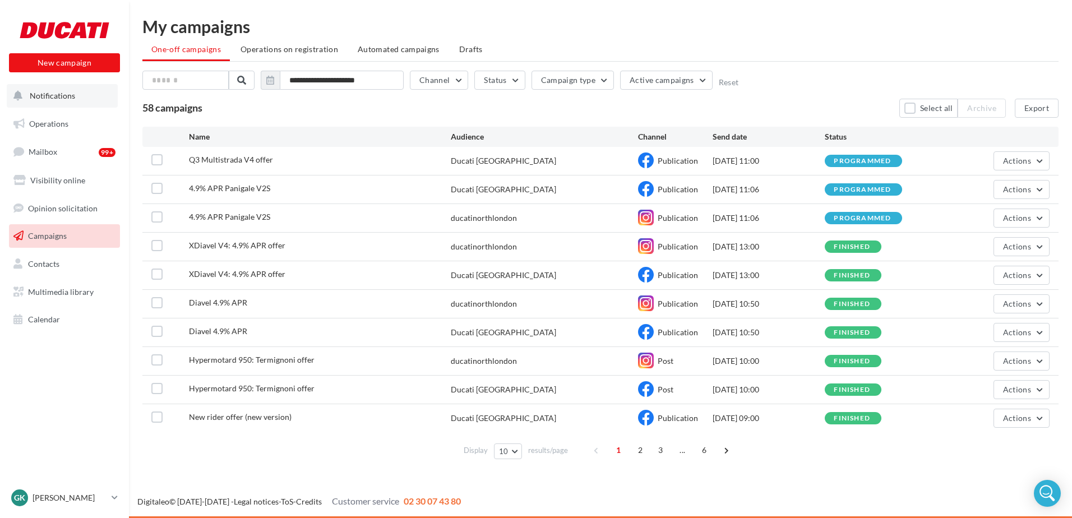
click at [58, 100] on button "Notifications" at bounding box center [62, 96] width 111 height 24
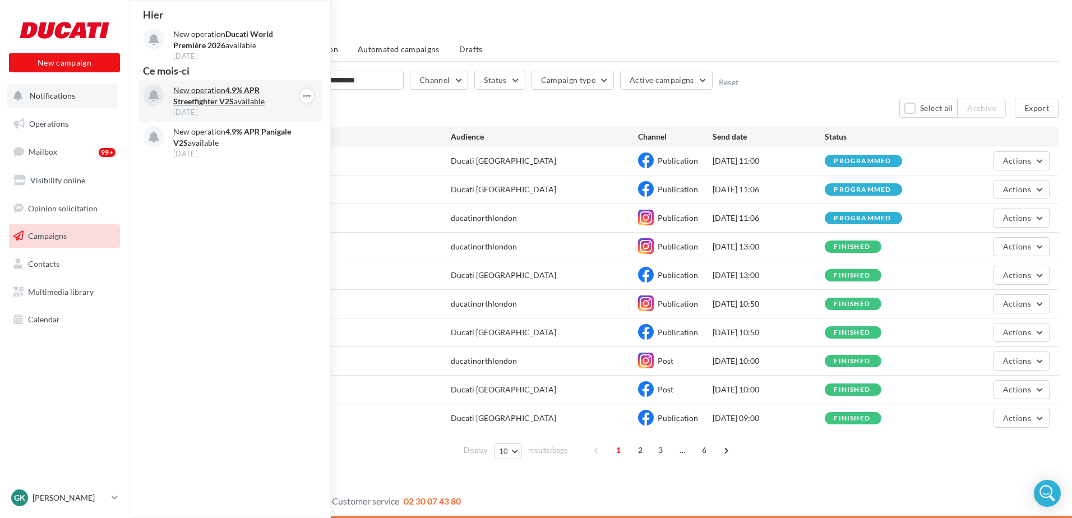
click at [212, 88] on p "New operation 4.9% APR Streetfighter V2S available" at bounding box center [238, 96] width 130 height 22
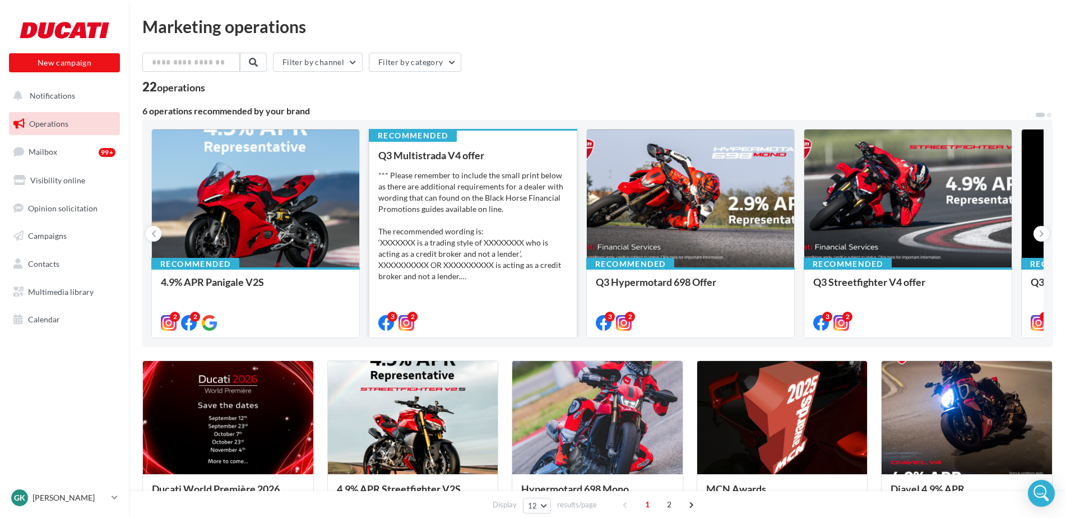
click at [484, 250] on div "*** Please remember to include the small print below as there are additional re…" at bounding box center [472, 226] width 189 height 112
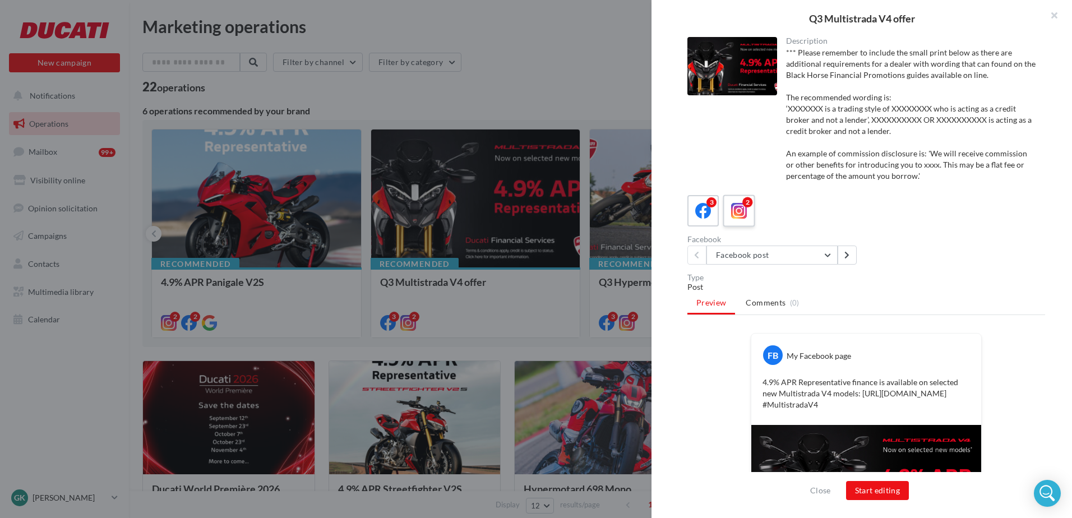
click at [736, 203] on icon at bounding box center [739, 211] width 16 height 16
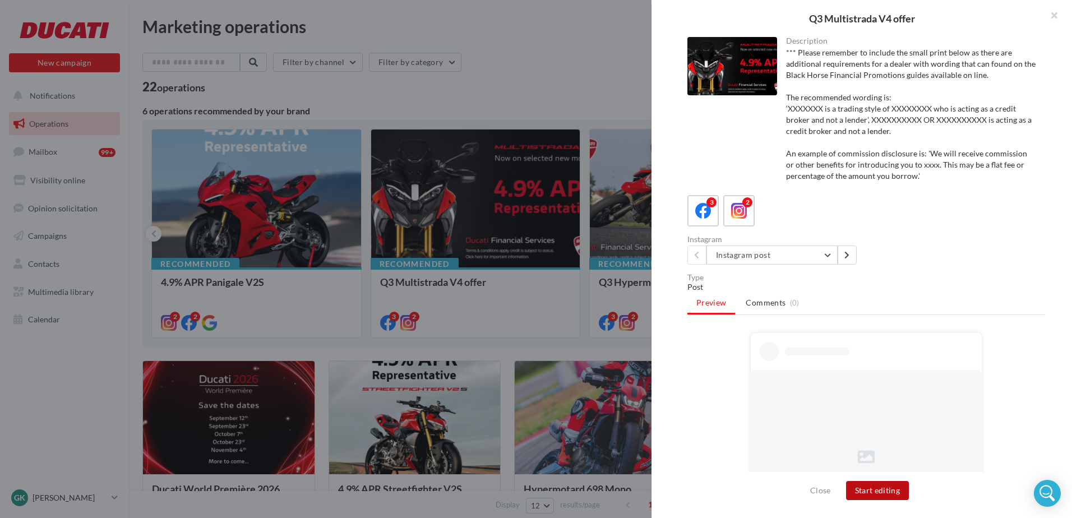
click at [886, 490] on button "Start editing" at bounding box center [877, 490] width 63 height 19
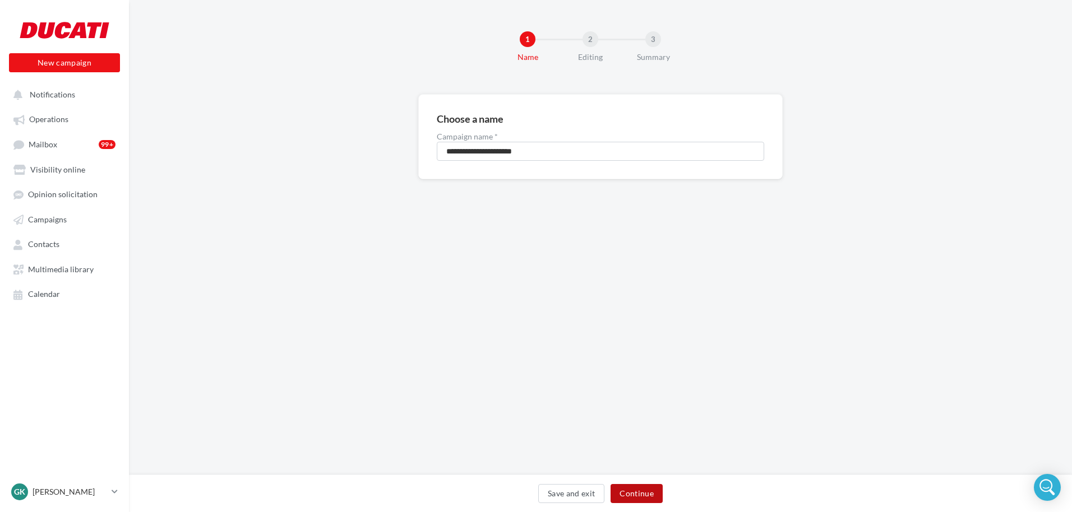
click at [619, 488] on button "Continue" at bounding box center [637, 493] width 52 height 19
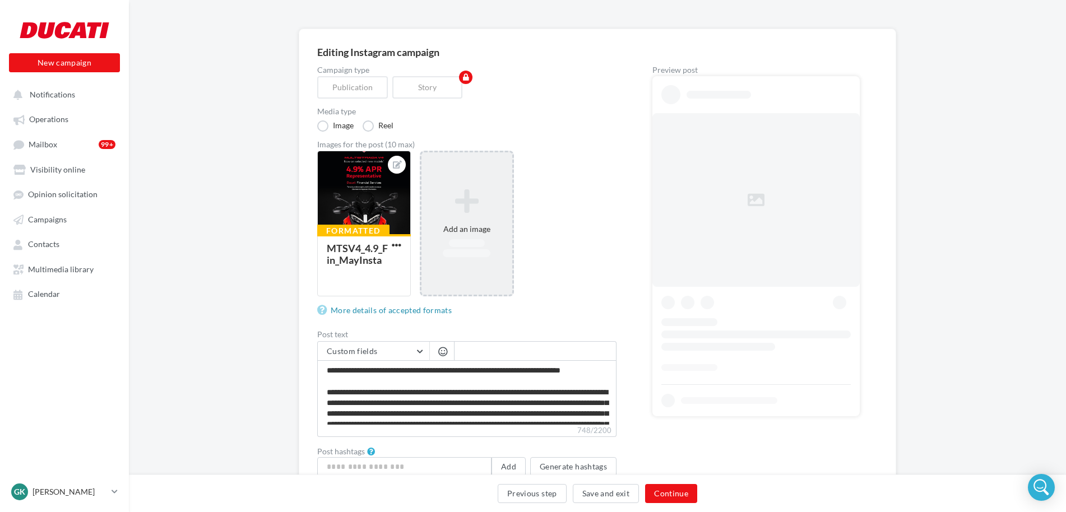
scroll to position [168, 0]
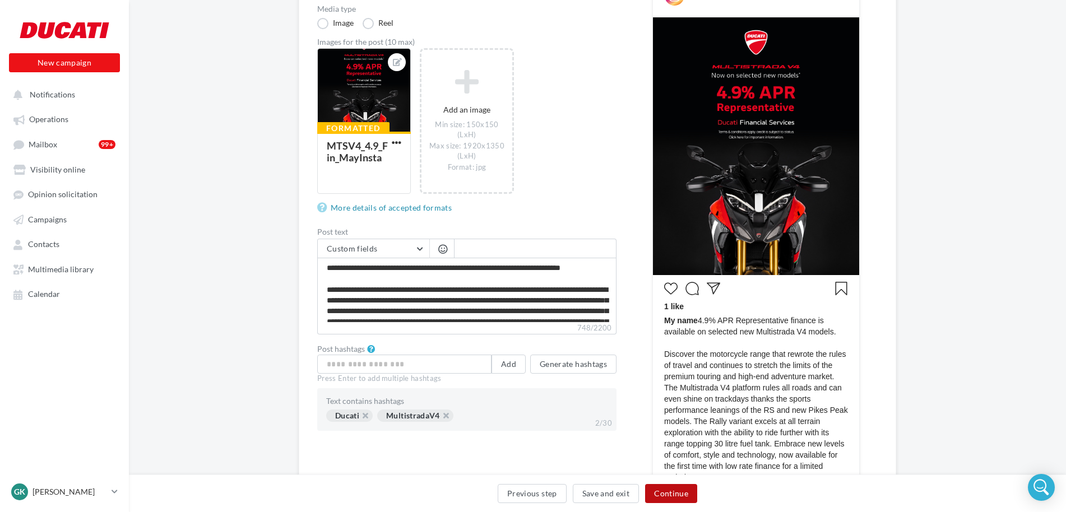
click at [679, 498] on button "Continue" at bounding box center [671, 493] width 52 height 19
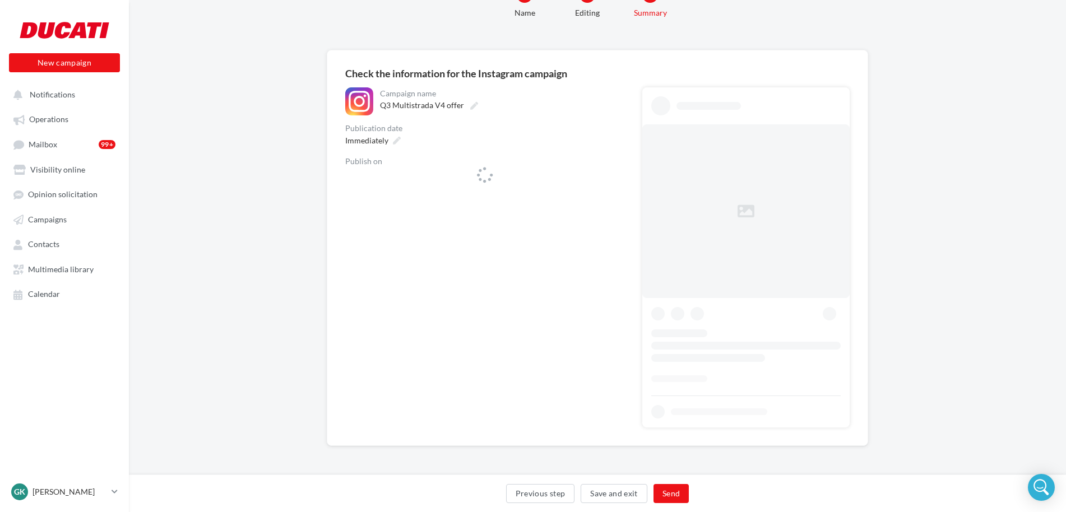
scroll to position [44, 0]
click at [380, 141] on span "Immediately" at bounding box center [366, 141] width 43 height 10
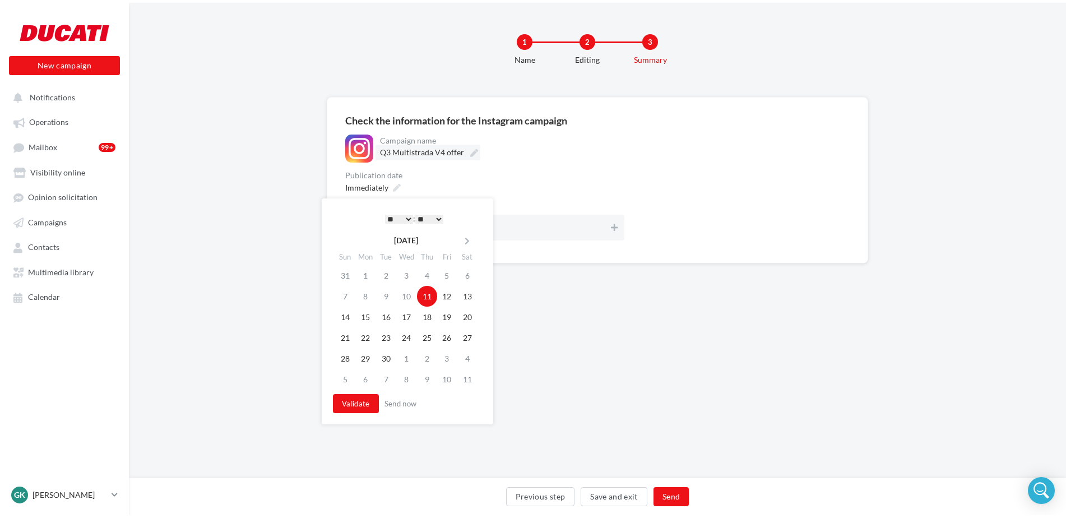
scroll to position [0, 0]
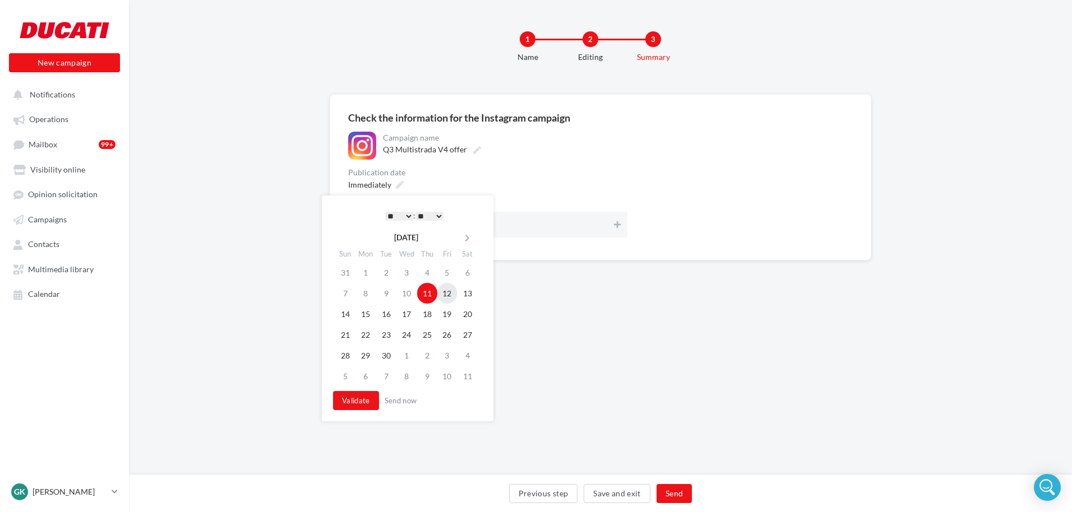
click at [443, 291] on td "12" at bounding box center [447, 293] width 20 height 21
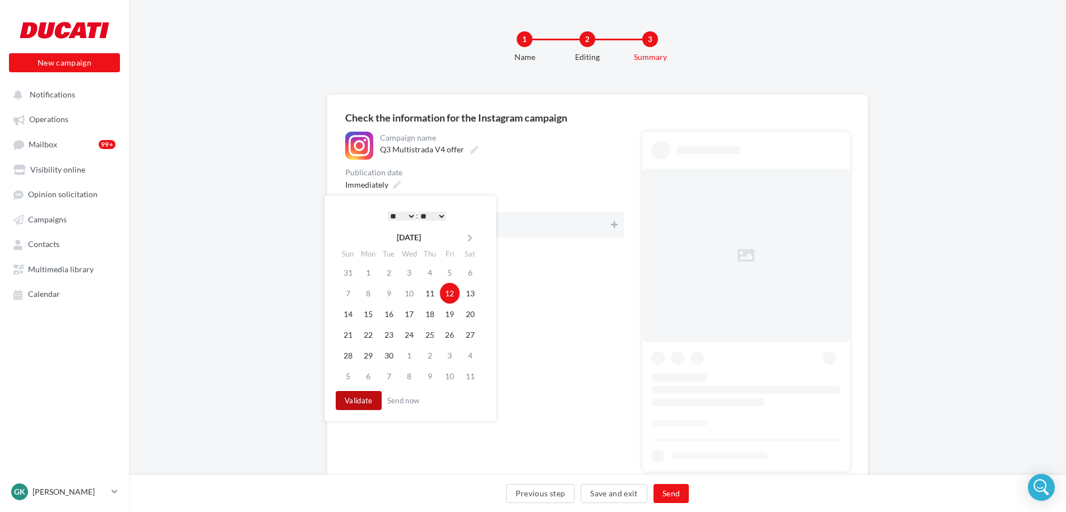
click at [369, 402] on button "Validate" at bounding box center [359, 400] width 46 height 19
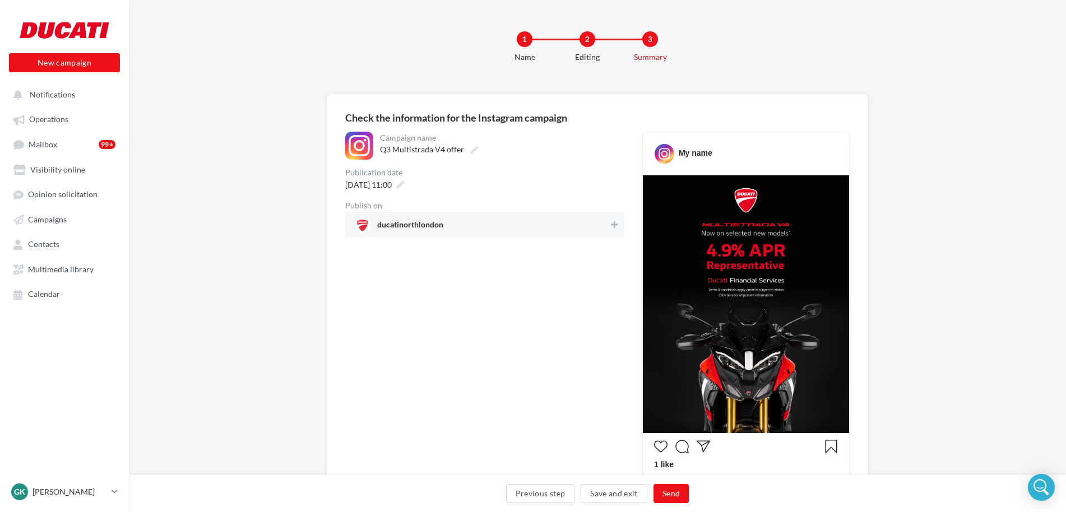
click at [508, 230] on span "ducatinorthlondon" at bounding box center [481, 224] width 255 height 17
click at [668, 503] on div "Previous step Save and exit Send" at bounding box center [597, 496] width 919 height 24
click at [668, 493] on button "Send" at bounding box center [671, 493] width 35 height 19
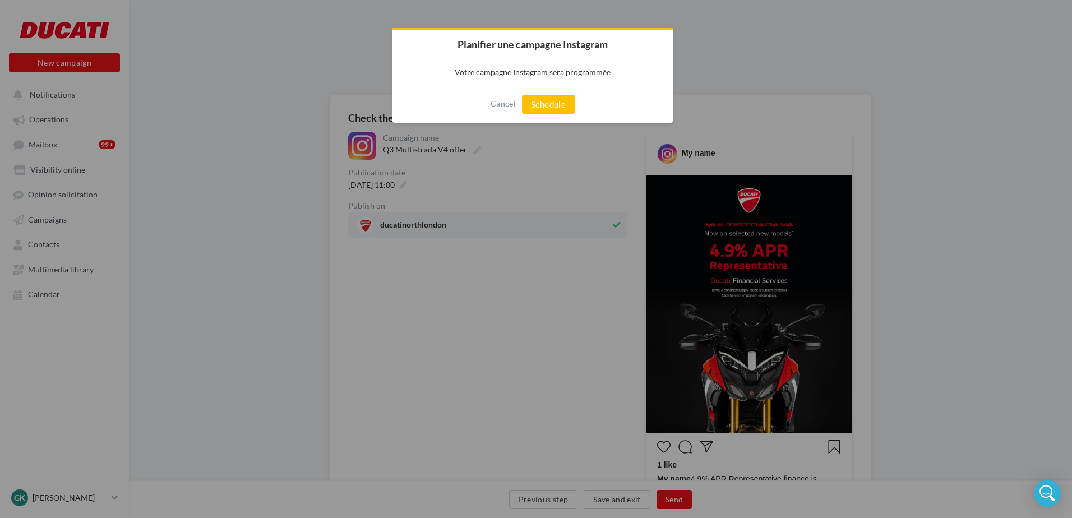
click at [553, 90] on div "Cancel Schedule" at bounding box center [532, 104] width 280 height 37
click at [547, 108] on button "Schedule" at bounding box center [548, 104] width 53 height 19
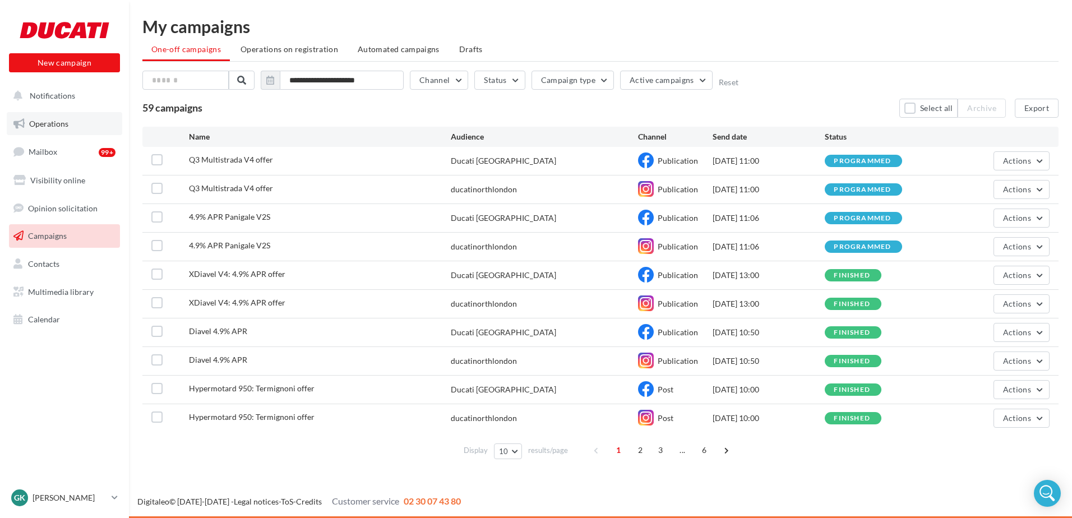
click at [70, 118] on link "Operations" at bounding box center [64, 124] width 115 height 24
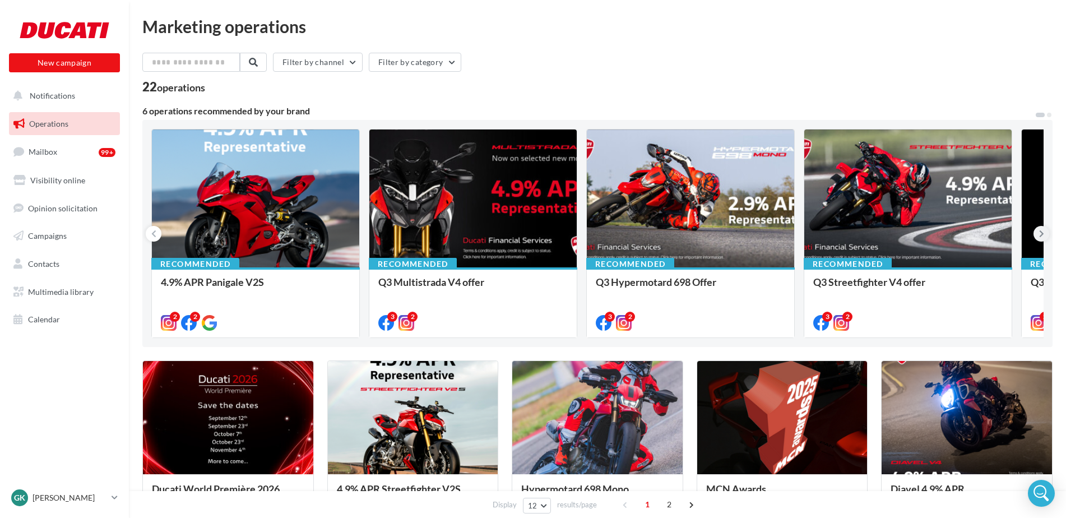
click at [1038, 232] on button at bounding box center [1042, 234] width 16 height 16
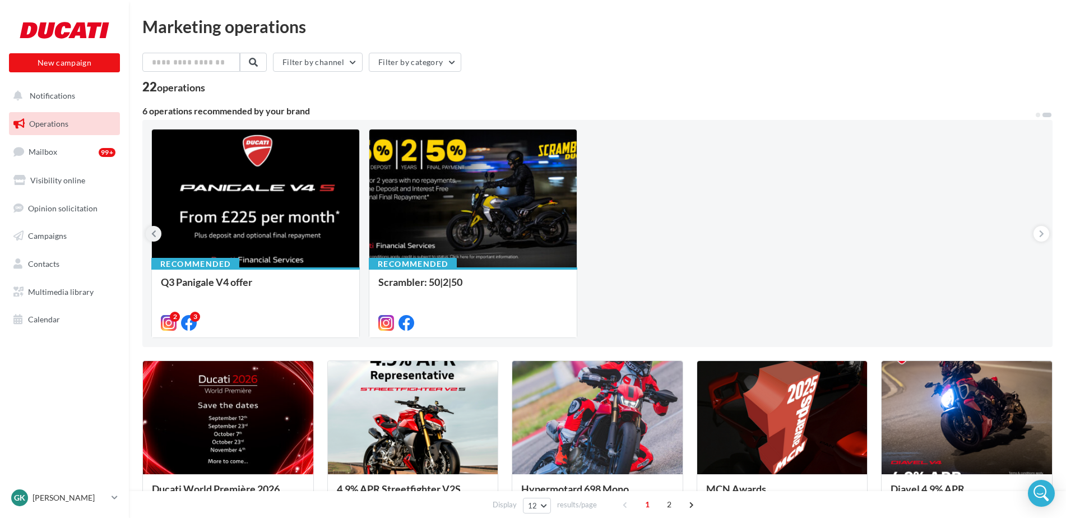
click at [151, 239] on button at bounding box center [154, 234] width 16 height 16
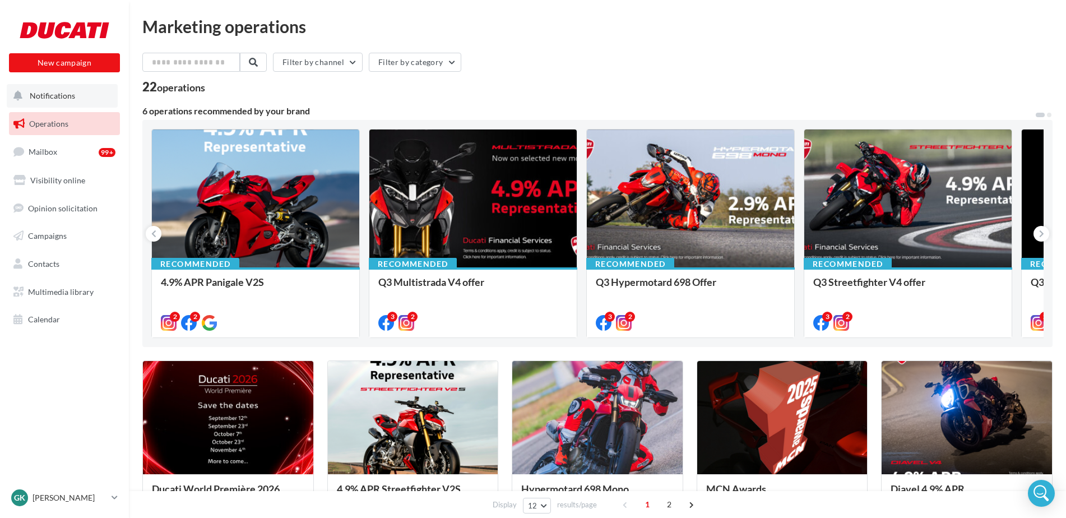
click at [80, 105] on button "Notifications" at bounding box center [62, 96] width 111 height 24
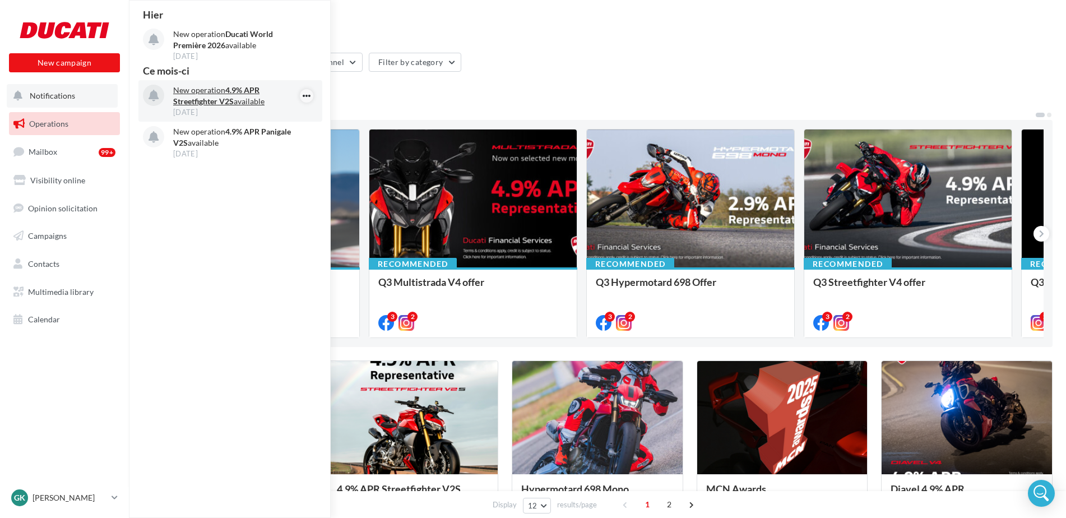
click at [303, 95] on icon "button" at bounding box center [306, 95] width 9 height 13
drag, startPoint x: 379, startPoint y: 95, endPoint x: 318, endPoint y: 83, distance: 62.2
click at [377, 94] on div "22 operations" at bounding box center [597, 88] width 910 height 15
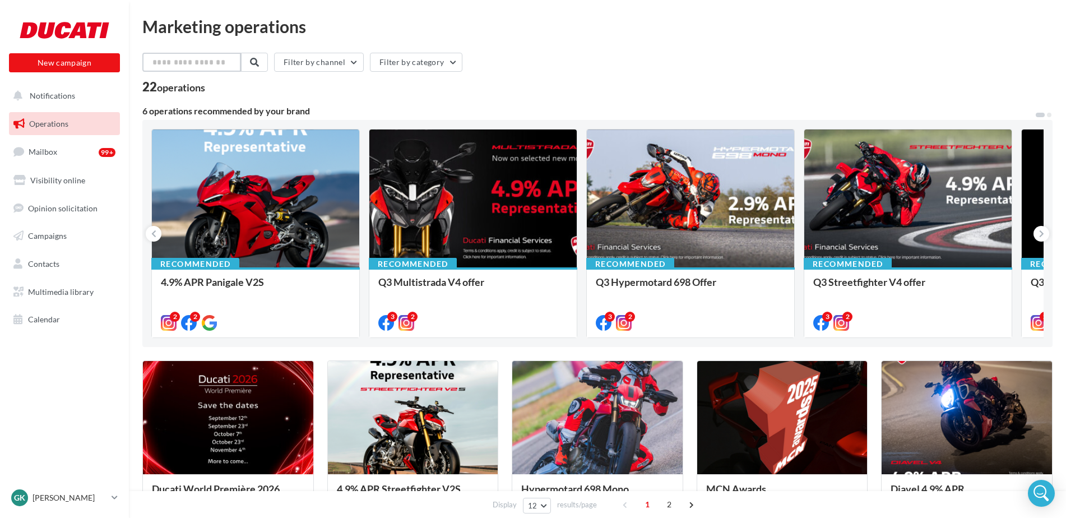
click at [202, 62] on input "text" at bounding box center [191, 62] width 99 height 19
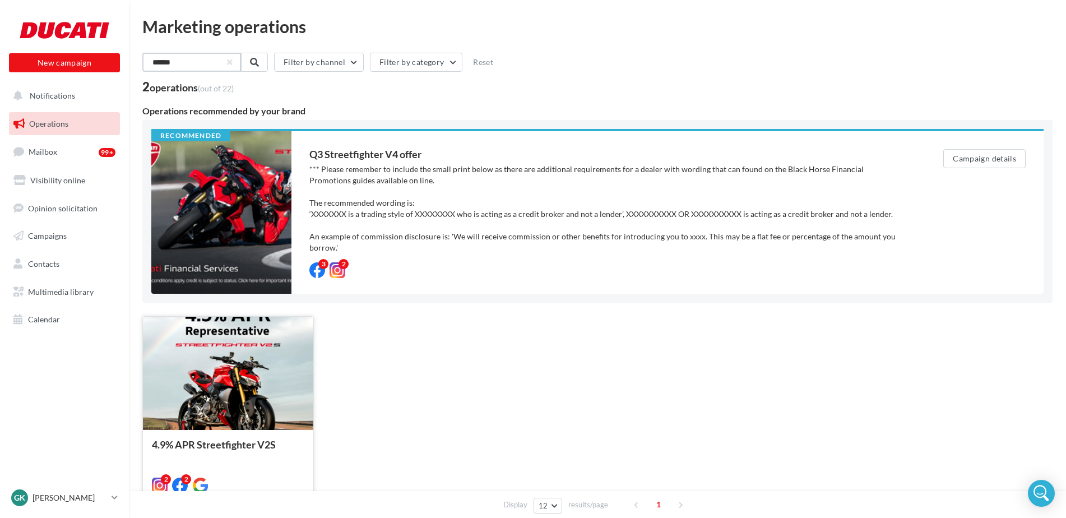
type input "******"
click at [252, 346] on div at bounding box center [228, 374] width 170 height 114
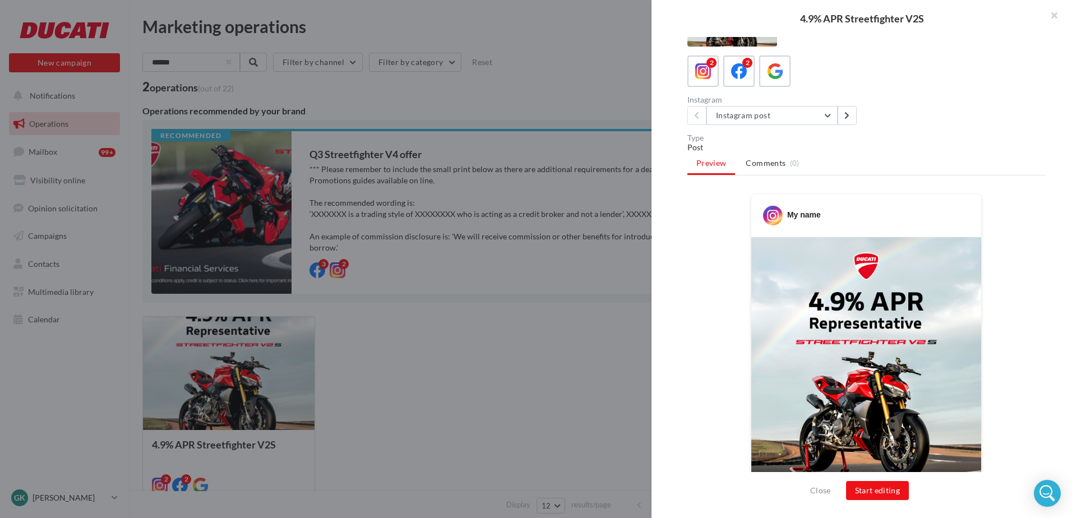
scroll to position [280, 0]
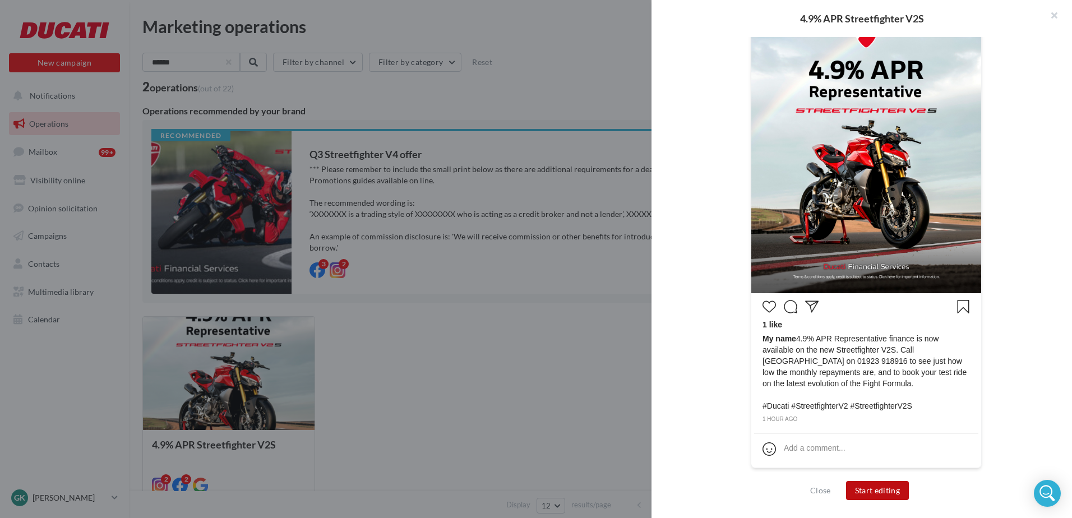
click at [867, 491] on button "Start editing" at bounding box center [877, 490] width 63 height 19
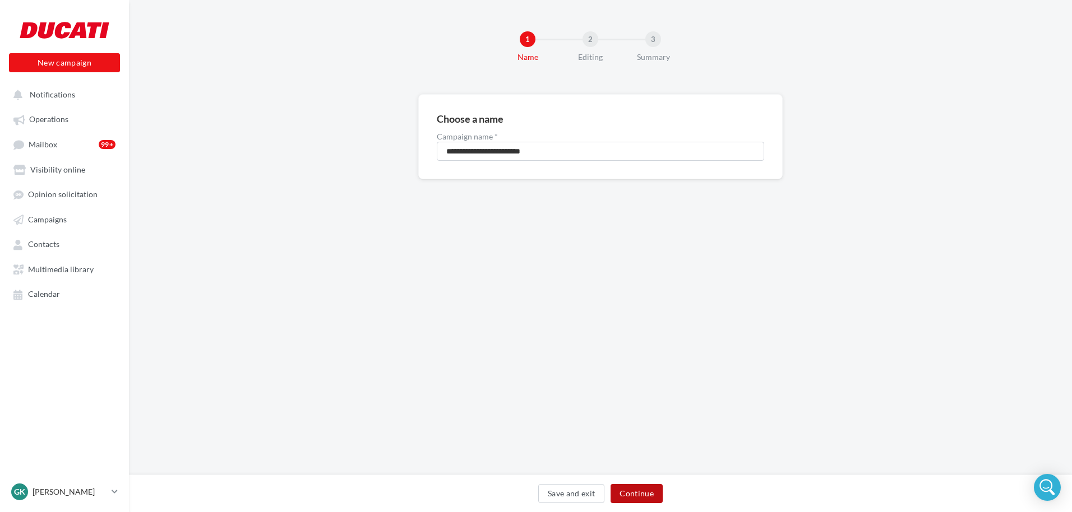
click at [653, 497] on button "Continue" at bounding box center [637, 493] width 52 height 19
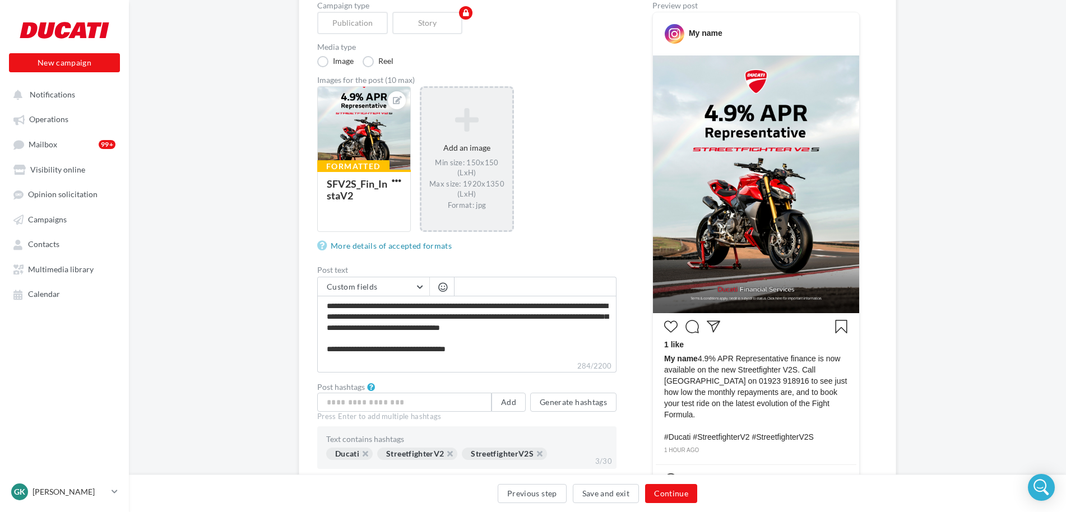
scroll to position [168, 0]
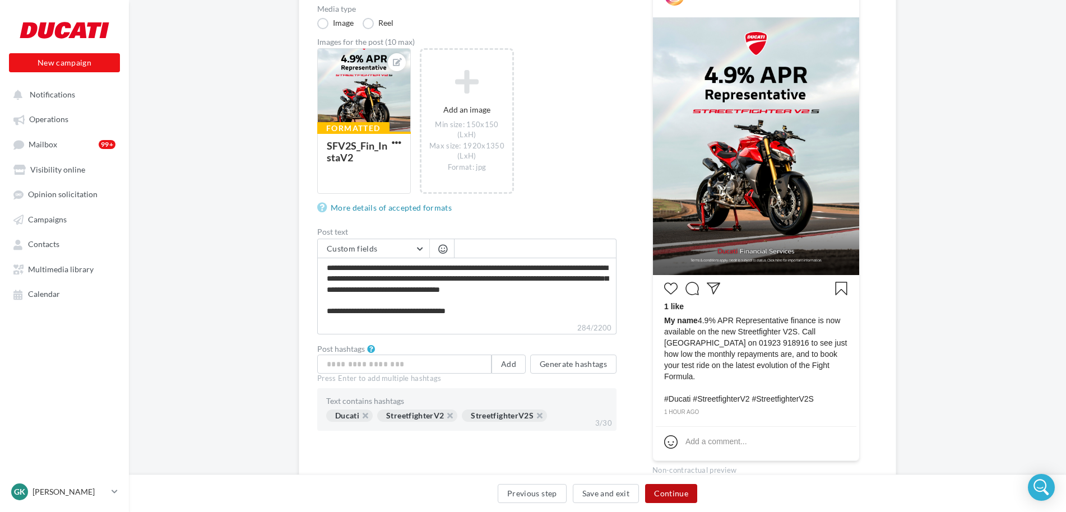
click at [671, 487] on button "Continue" at bounding box center [671, 493] width 52 height 19
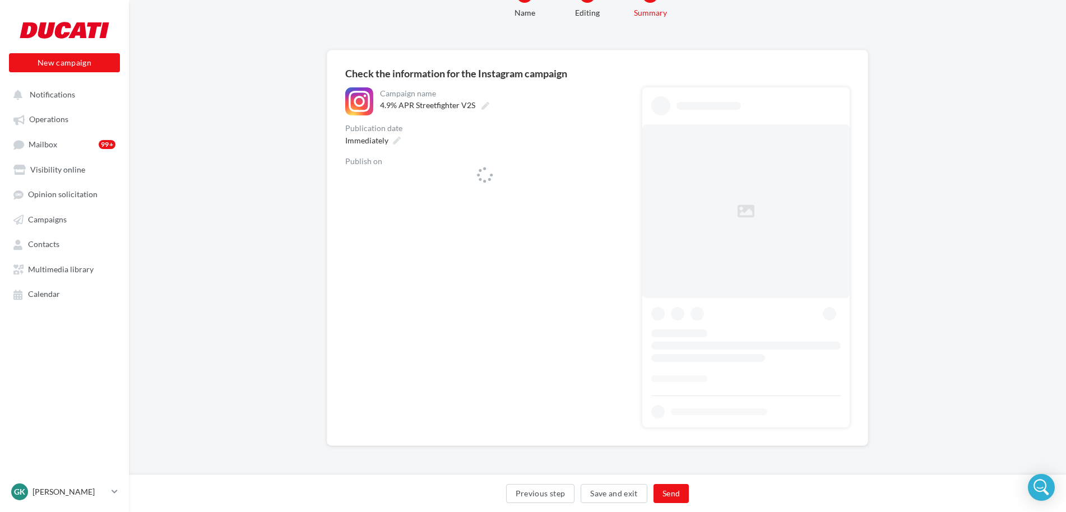
scroll to position [44, 0]
click at [503, 175] on span "ducatinorthlondon" at bounding box center [481, 180] width 255 height 17
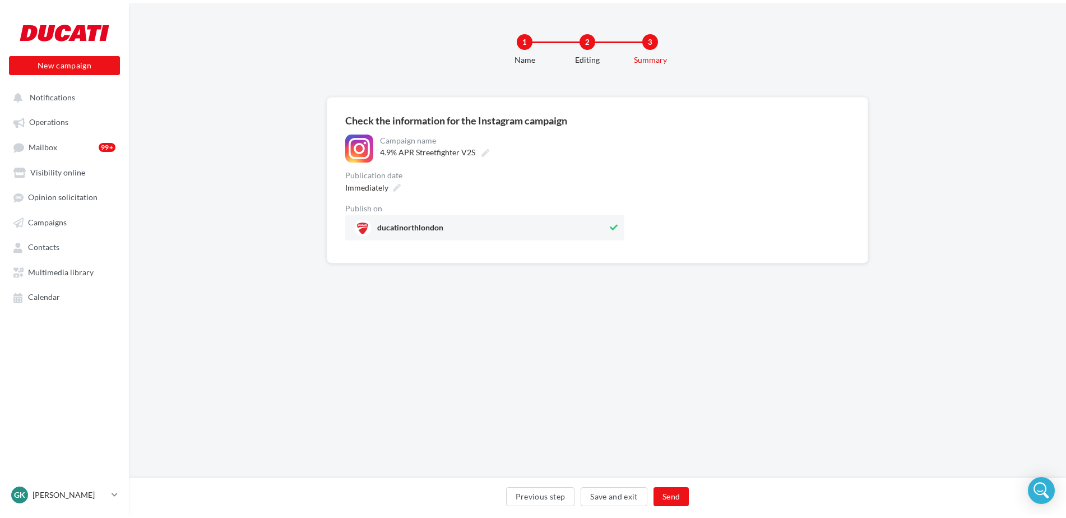
scroll to position [0, 0]
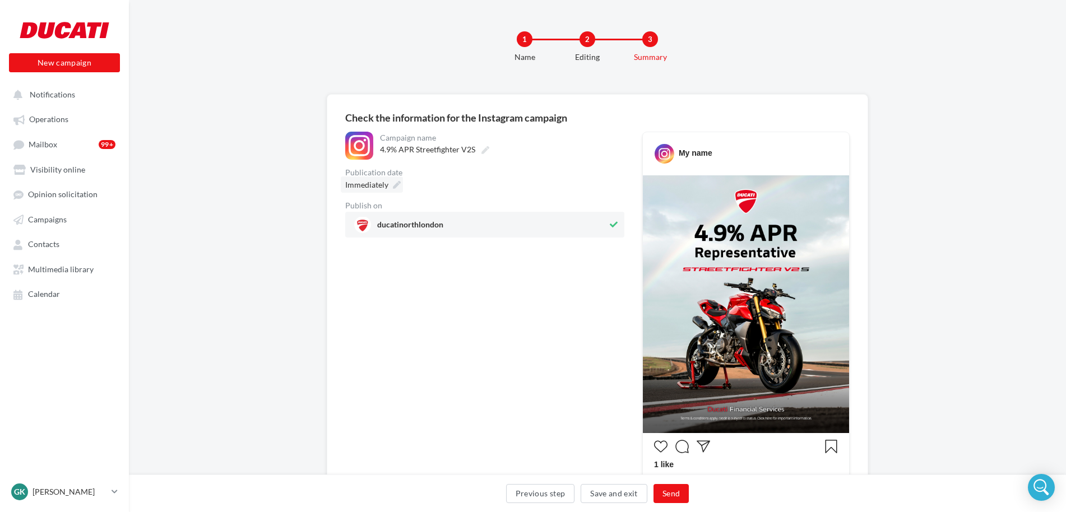
click at [396, 178] on div "Immediately" at bounding box center [372, 185] width 62 height 16
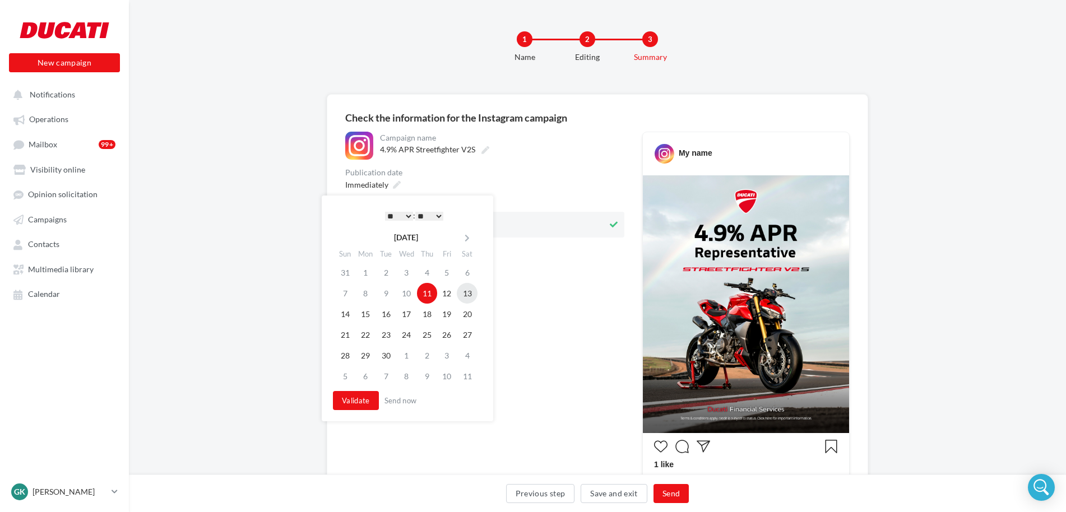
click at [463, 295] on td "13" at bounding box center [467, 293] width 21 height 21
click at [401, 213] on select "* * * * * * * * * * ** ** ** ** ** ** ** ** ** ** ** ** ** **" at bounding box center [399, 216] width 28 height 9
click at [362, 395] on button "Validate" at bounding box center [356, 400] width 46 height 19
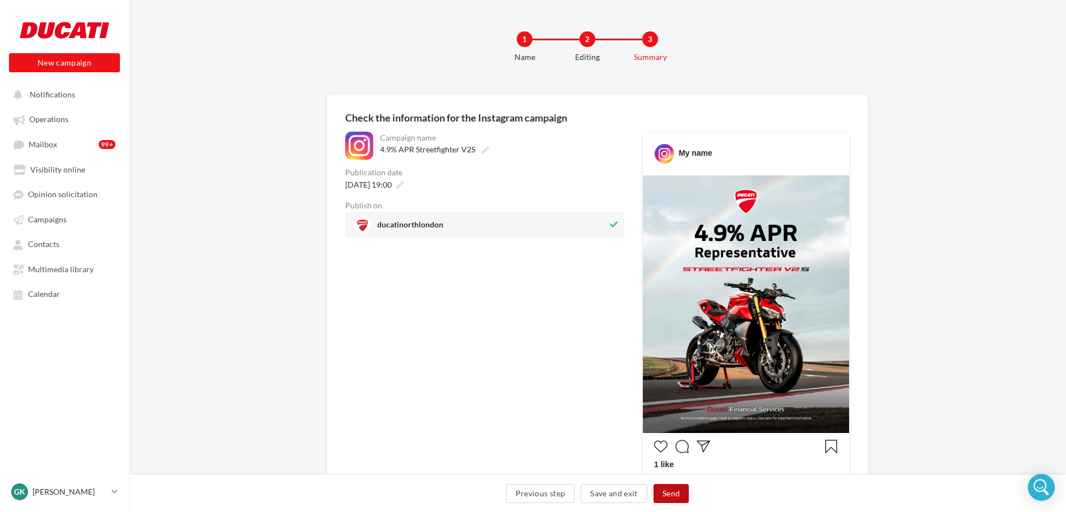
click at [667, 495] on button "Send" at bounding box center [671, 493] width 35 height 19
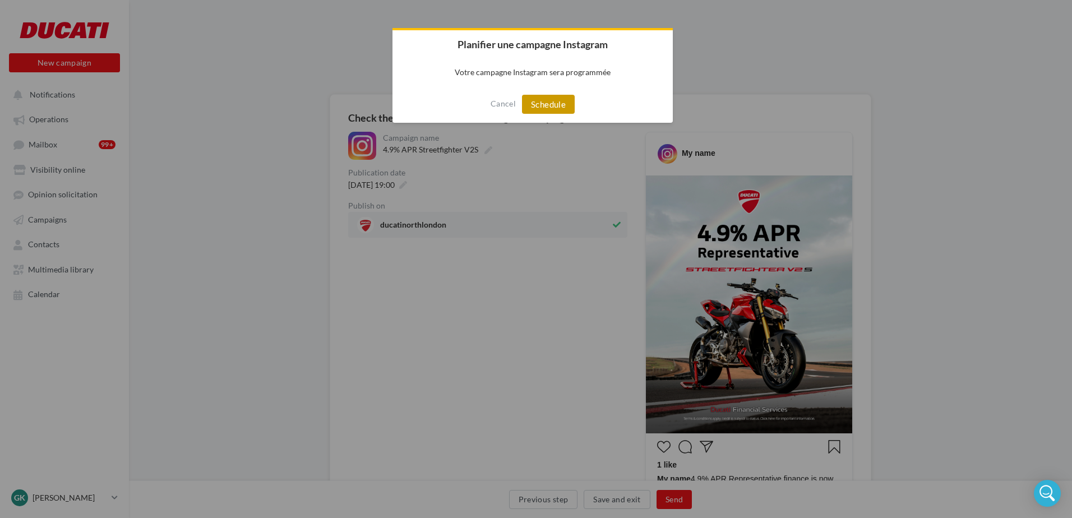
click at [560, 100] on button "Schedule" at bounding box center [548, 104] width 53 height 19
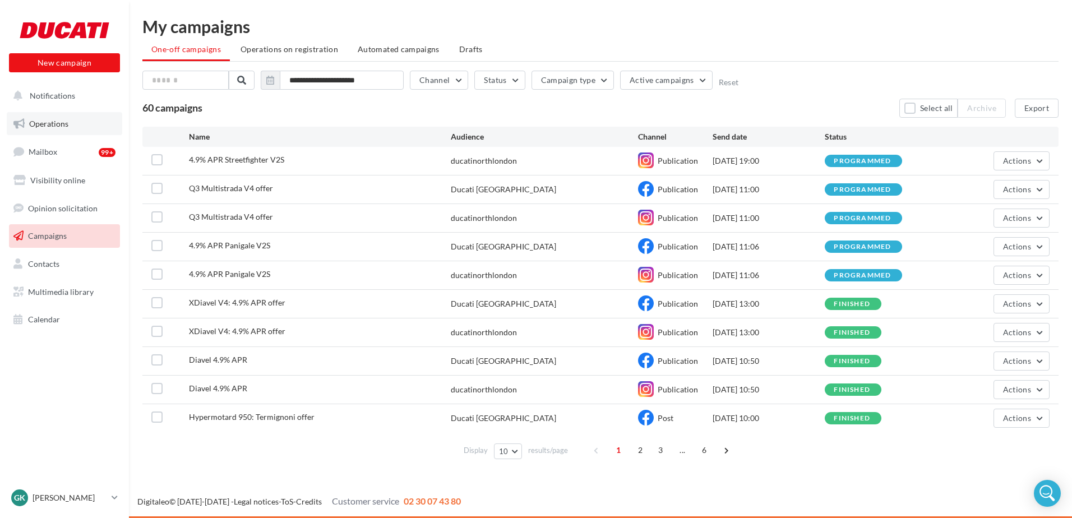
click at [64, 120] on span "Operations" at bounding box center [48, 124] width 39 height 10
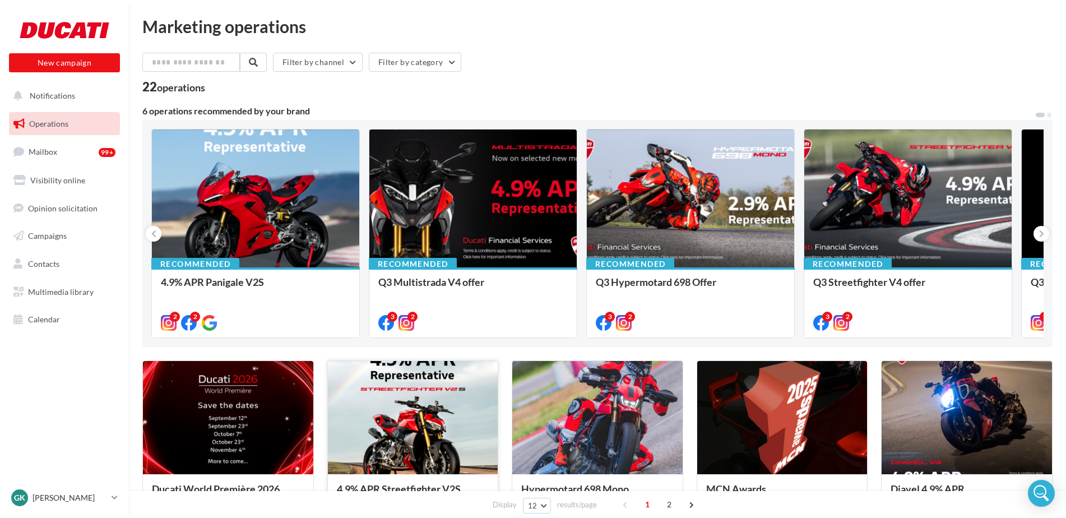
click at [436, 373] on div at bounding box center [413, 418] width 170 height 114
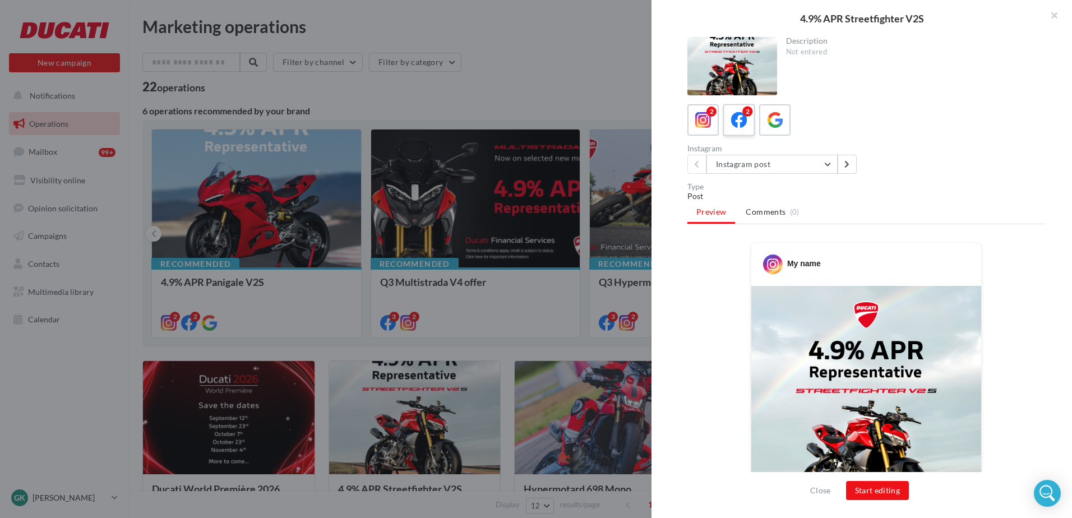
click at [746, 107] on div "2" at bounding box center [747, 112] width 10 height 10
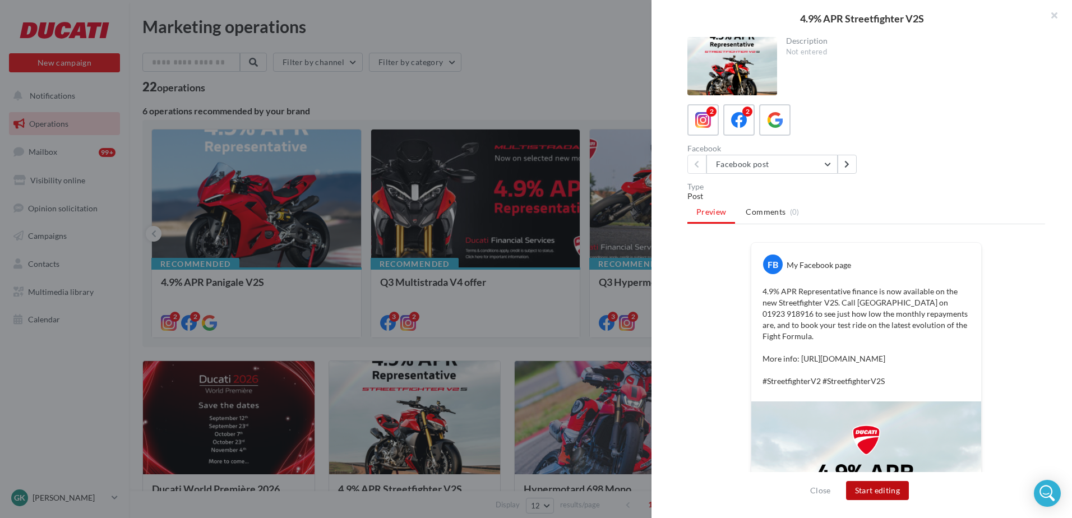
click at [881, 494] on button "Start editing" at bounding box center [877, 490] width 63 height 19
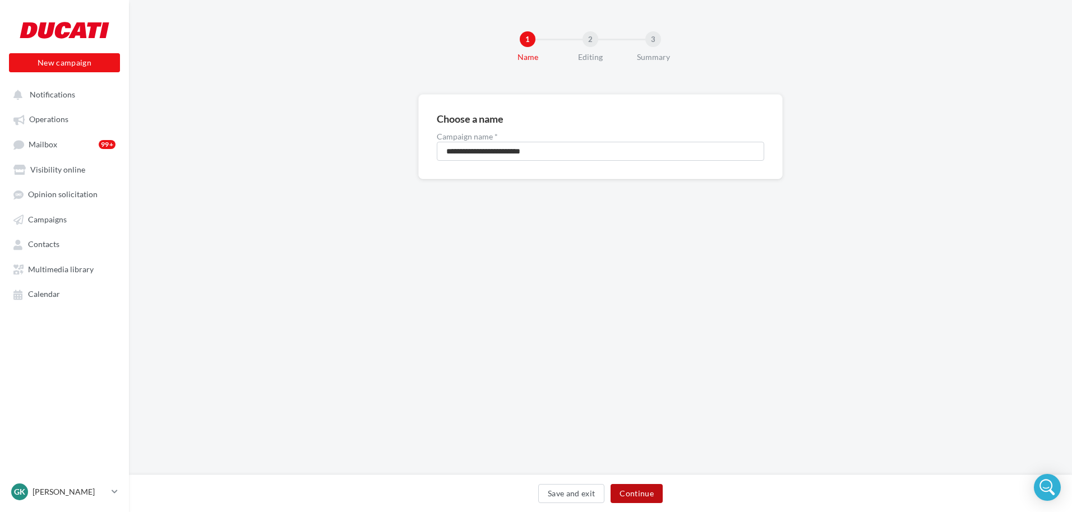
click at [639, 491] on button "Continue" at bounding box center [637, 493] width 52 height 19
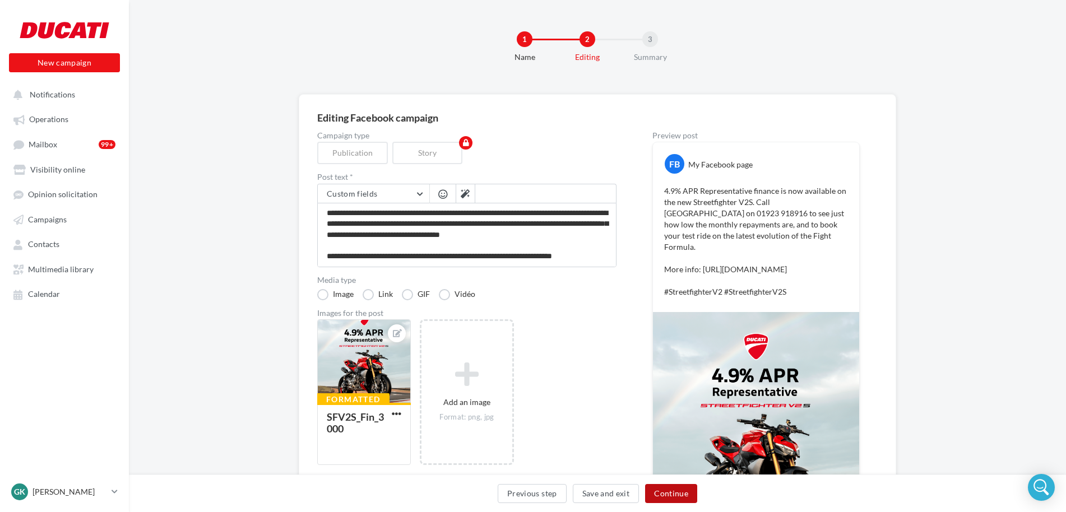
click at [675, 493] on button "Continue" at bounding box center [671, 493] width 52 height 19
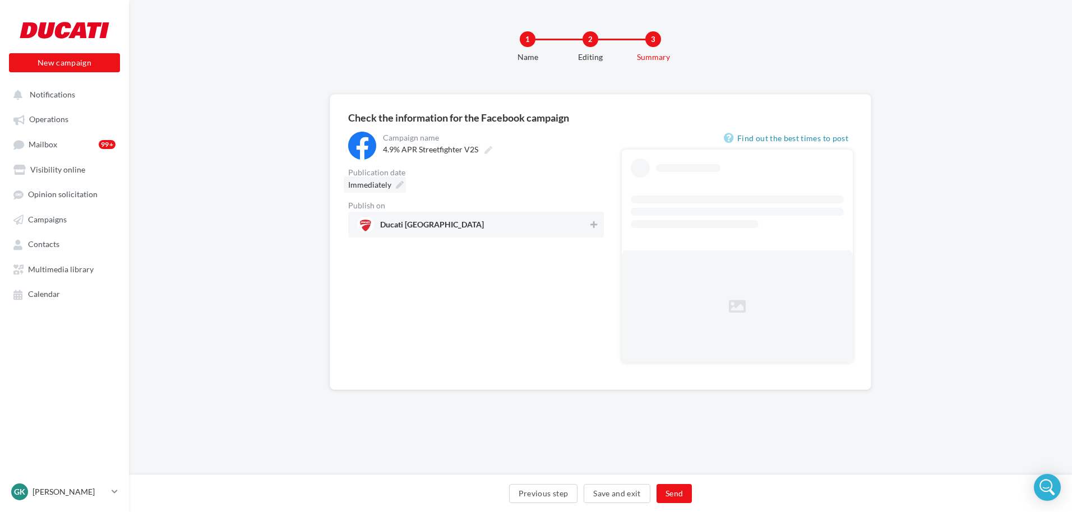
click at [390, 182] on span "Immediately" at bounding box center [369, 185] width 43 height 10
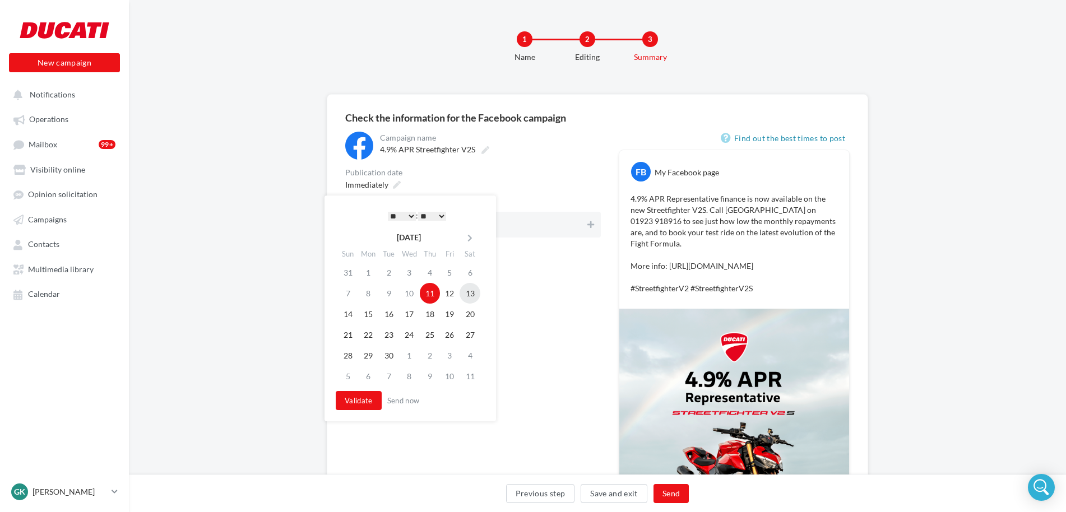
click at [468, 294] on td "13" at bounding box center [470, 293] width 21 height 21
click at [401, 212] on select "* * * * * * * * * * ** ** ** ** ** ** ** ** ** ** ** ** ** **" at bounding box center [399, 216] width 28 height 9
click at [369, 405] on button "Validate" at bounding box center [356, 400] width 46 height 19
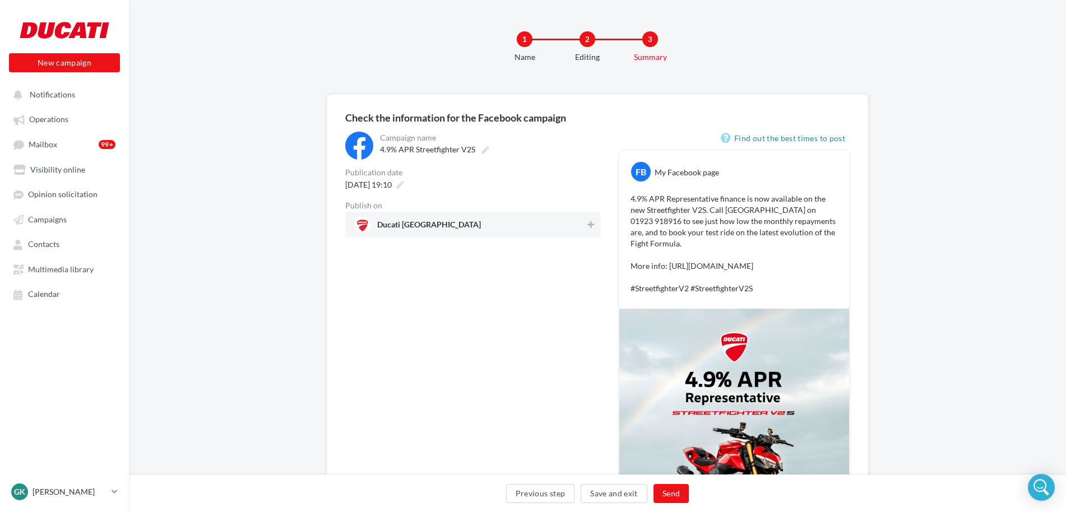
click at [592, 212] on div "Ducati [GEOGRAPHIC_DATA]" at bounding box center [473, 225] width 256 height 26
click at [672, 502] on button "Send" at bounding box center [671, 493] width 35 height 19
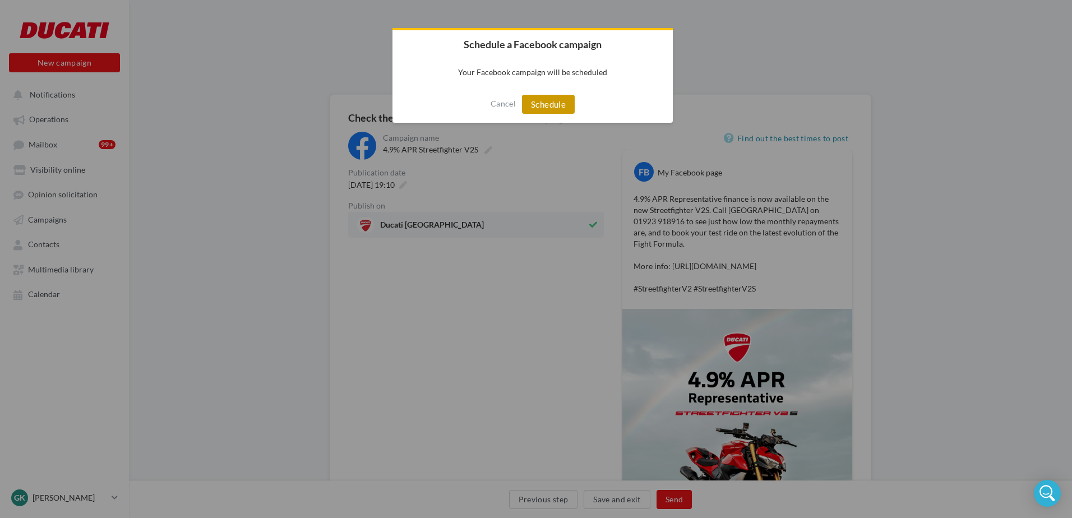
click at [550, 103] on button "Schedule" at bounding box center [548, 104] width 53 height 19
